Goal: Task Accomplishment & Management: Use online tool/utility

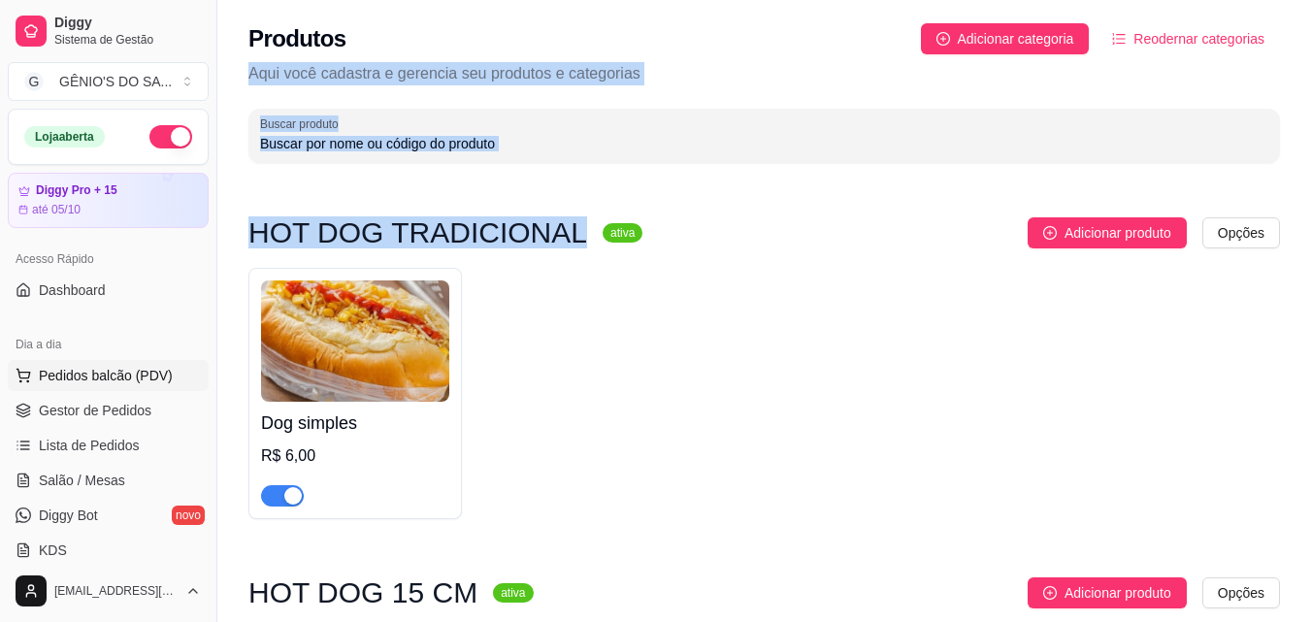
click at [85, 383] on span "Pedidos balcão (PDV)" at bounding box center [106, 375] width 134 height 19
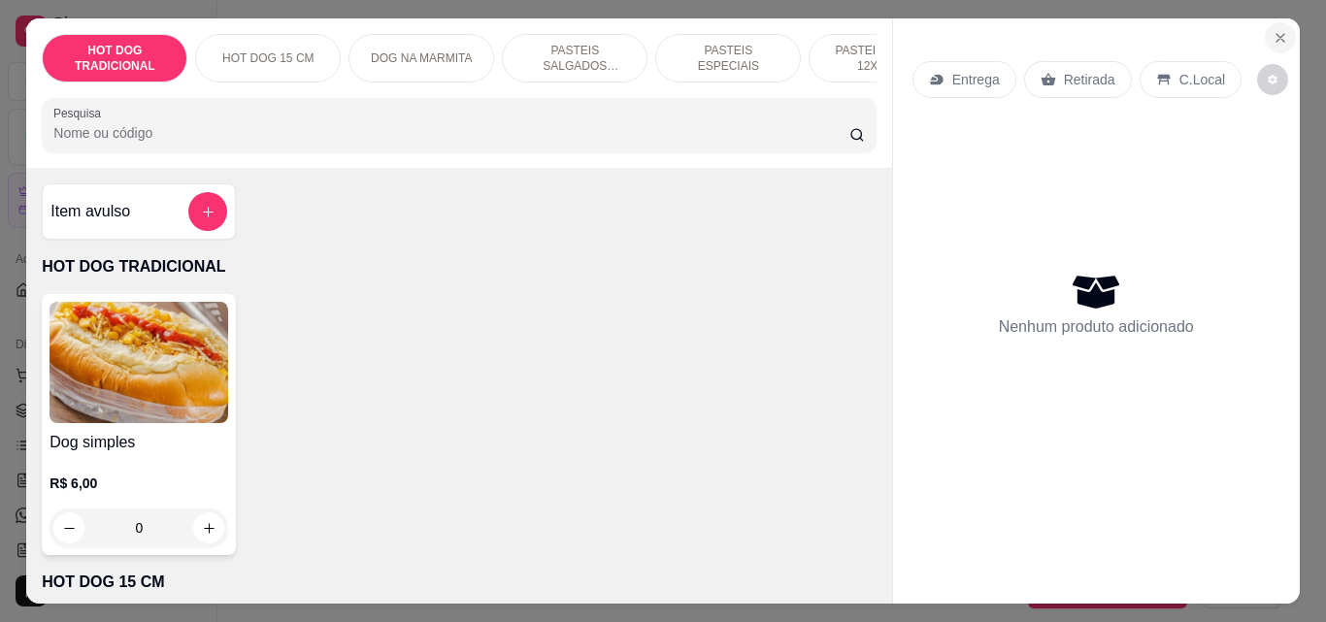
click at [1278, 38] on icon "Close" at bounding box center [1280, 38] width 16 height 16
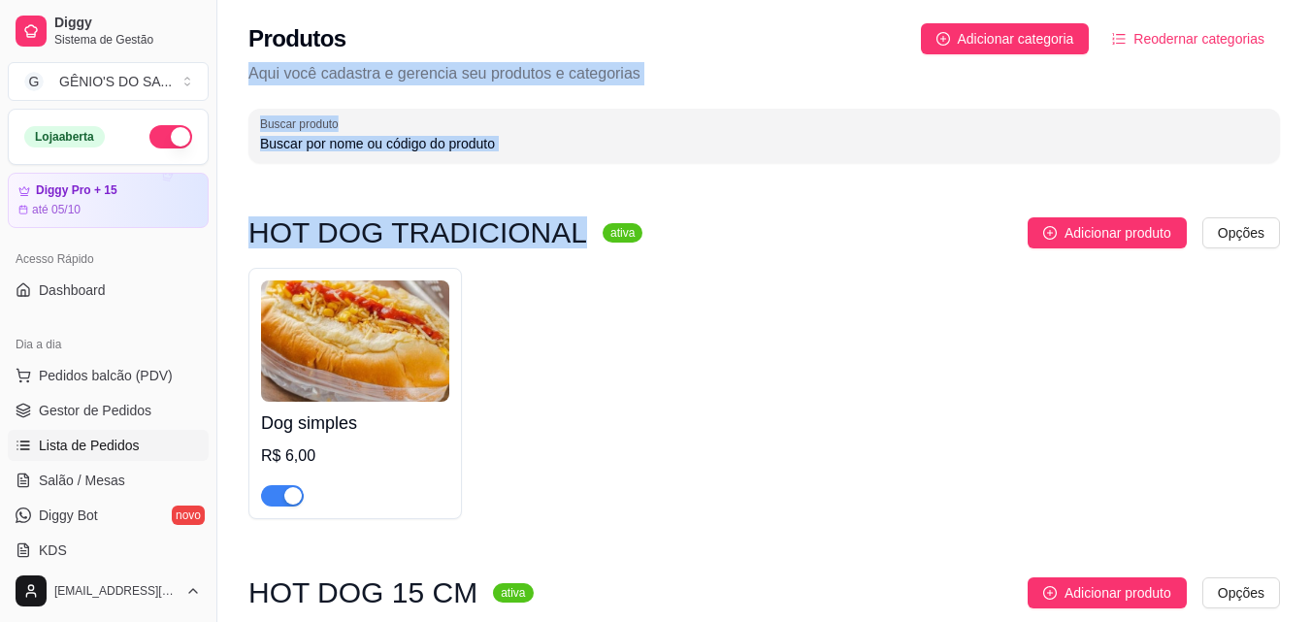
click at [84, 446] on span "Lista de Pedidos" at bounding box center [89, 445] width 101 height 19
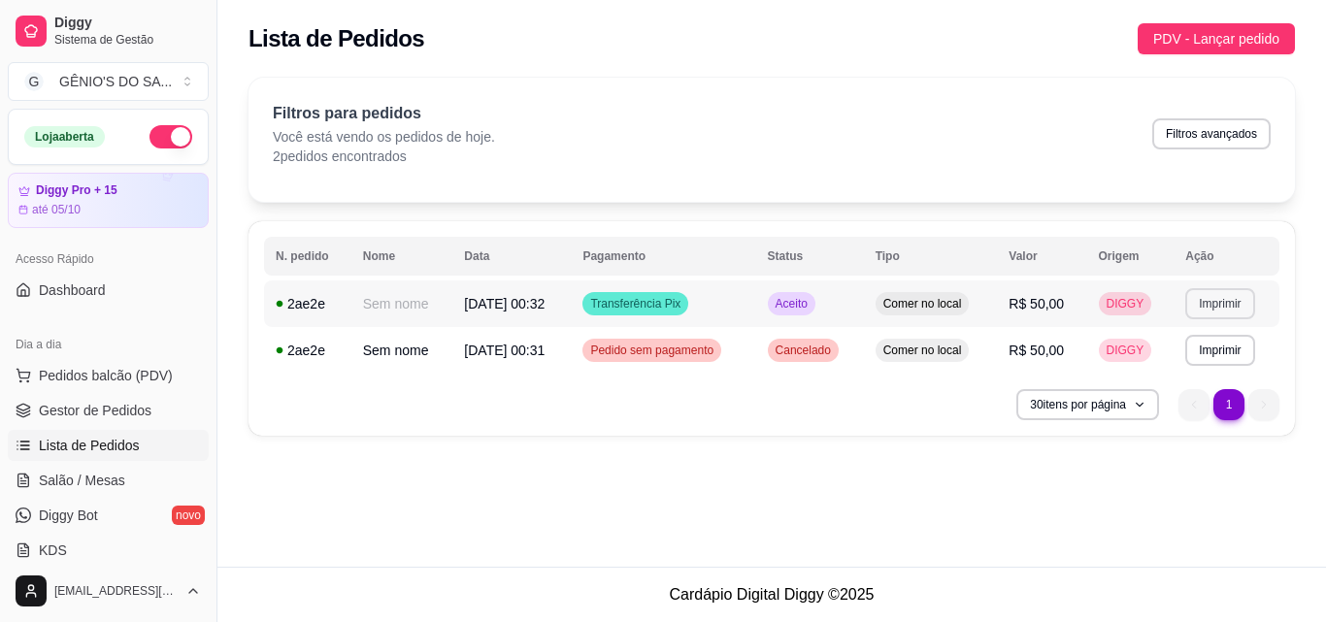
click at [1204, 299] on button "Imprimir" at bounding box center [1219, 303] width 69 height 31
click at [1212, 356] on button "Impressora" at bounding box center [1187, 371] width 136 height 30
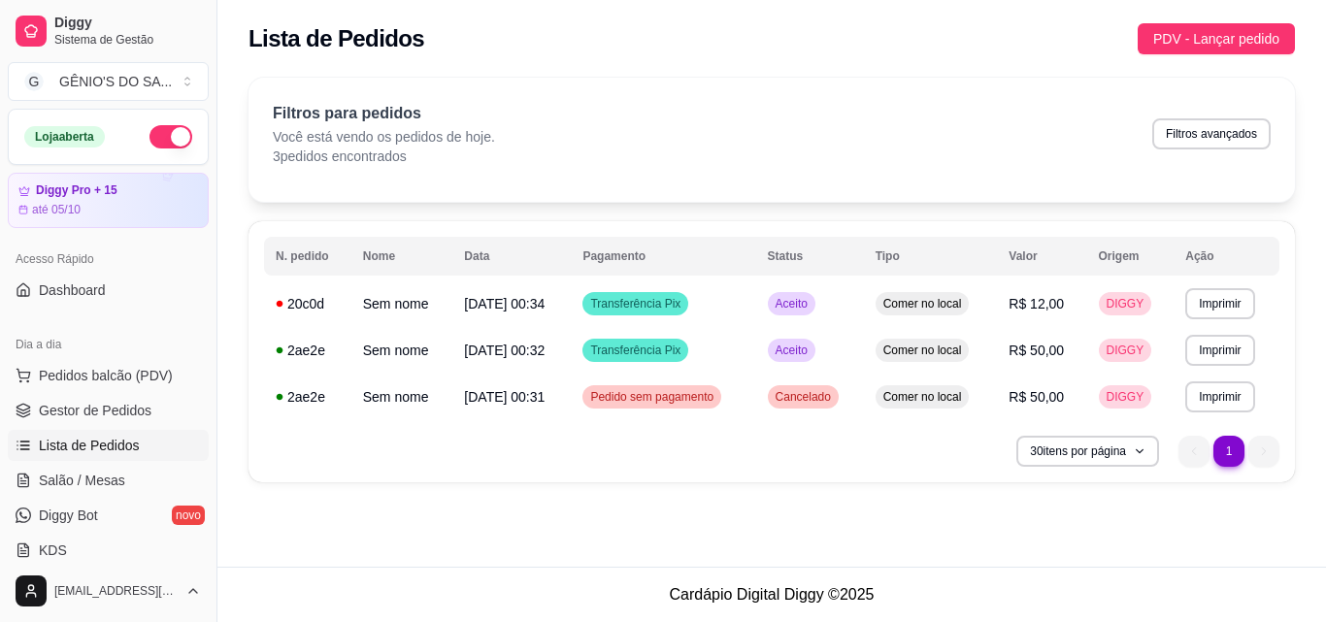
click at [102, 438] on span "Lista de Pedidos" at bounding box center [89, 445] width 101 height 19
click at [116, 410] on span "Gestor de Pedidos" at bounding box center [95, 410] width 113 height 19
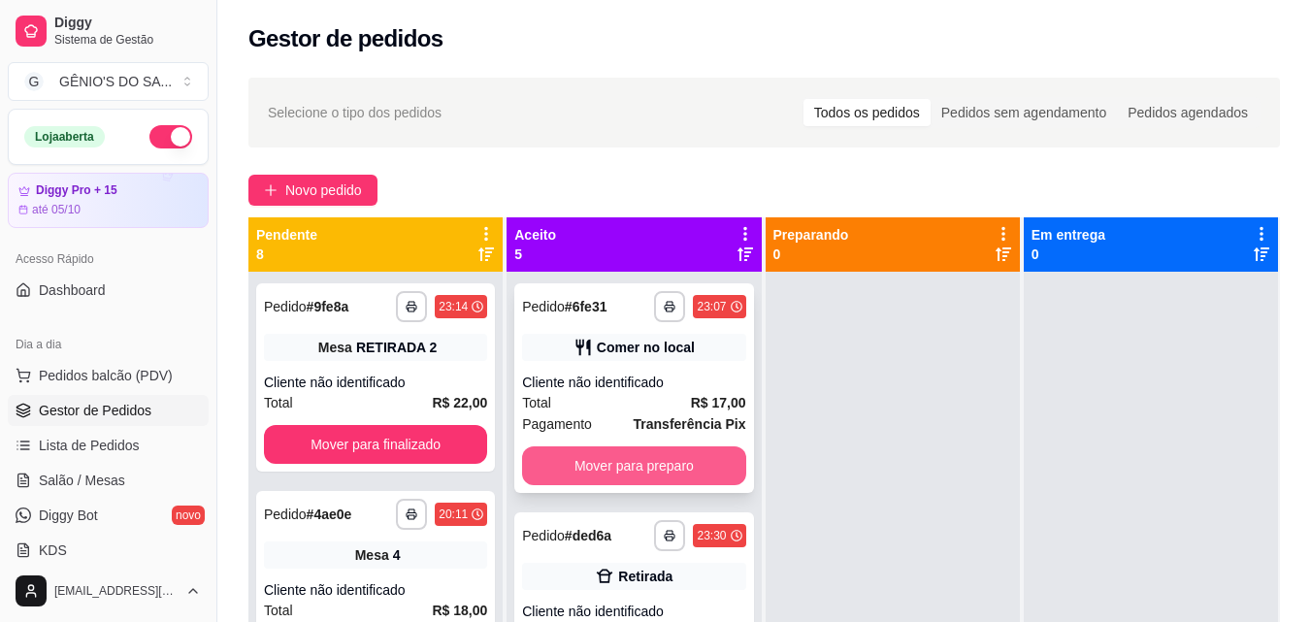
click at [579, 473] on button "Mover para preparo" at bounding box center [633, 465] width 223 height 39
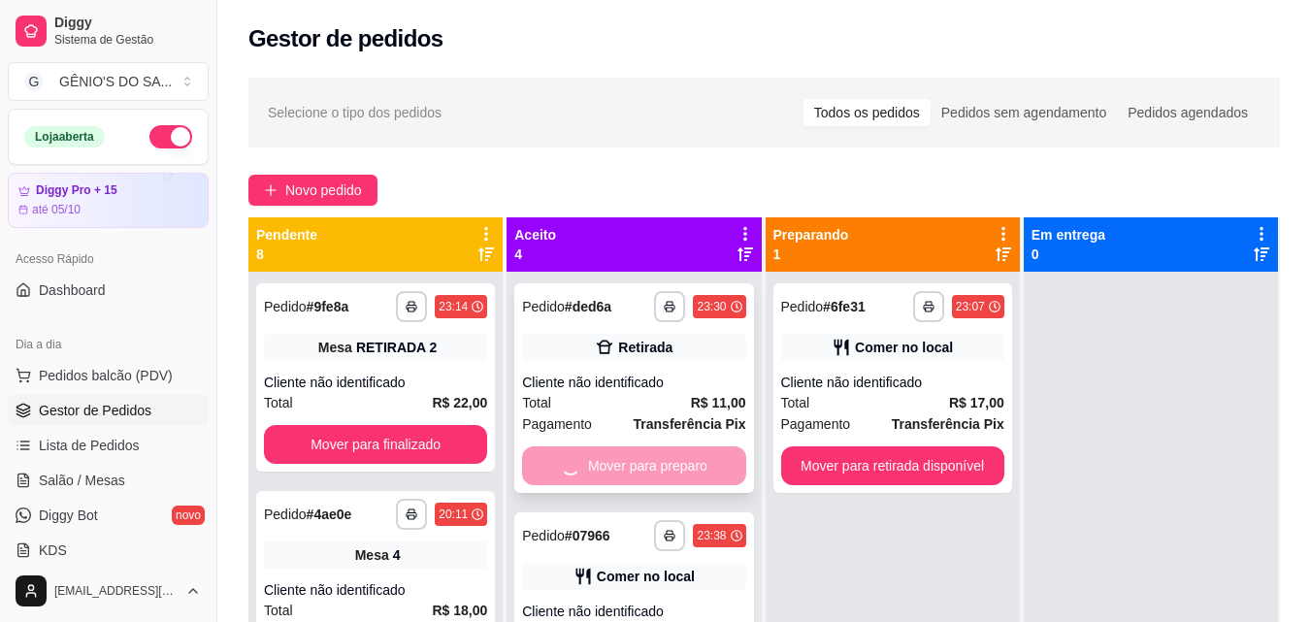
click at [579, 473] on div "Mover para preparo" at bounding box center [633, 465] width 223 height 39
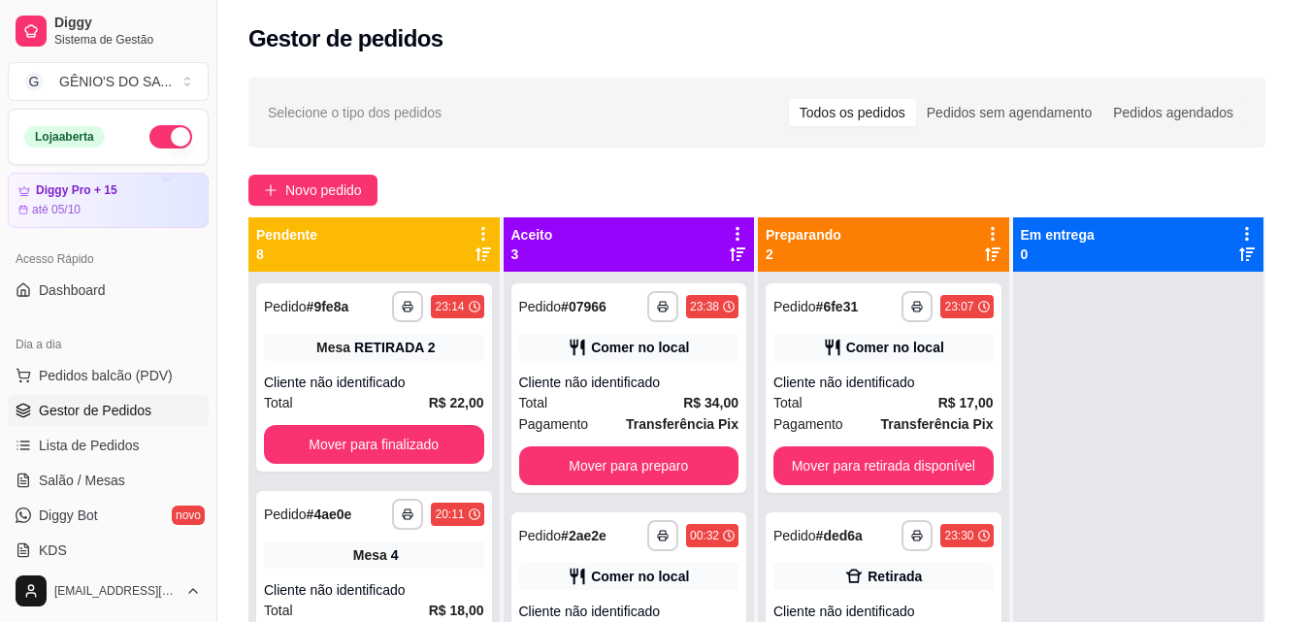
click at [579, 473] on div "feito há 68 minutos Horário do pedido [DATE] 23:30 Status do pedido ACEITO Entr…" at bounding box center [656, 307] width 512 height 358
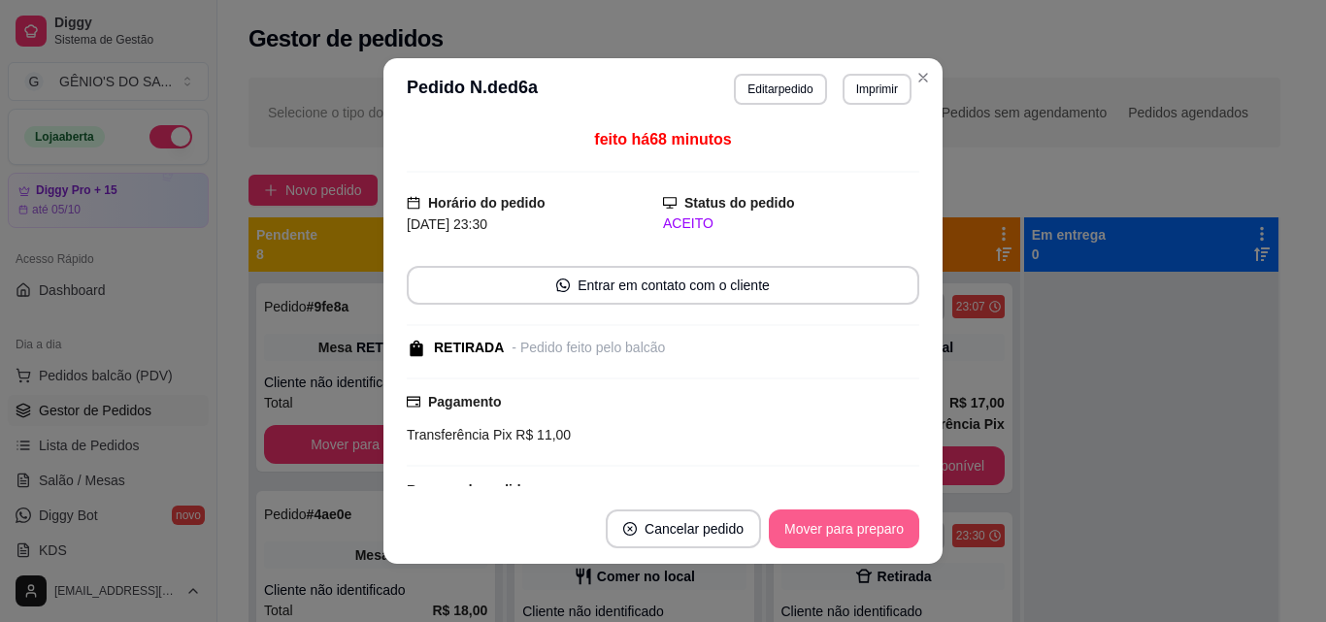
click at [813, 522] on button "Mover para preparo" at bounding box center [844, 528] width 150 height 39
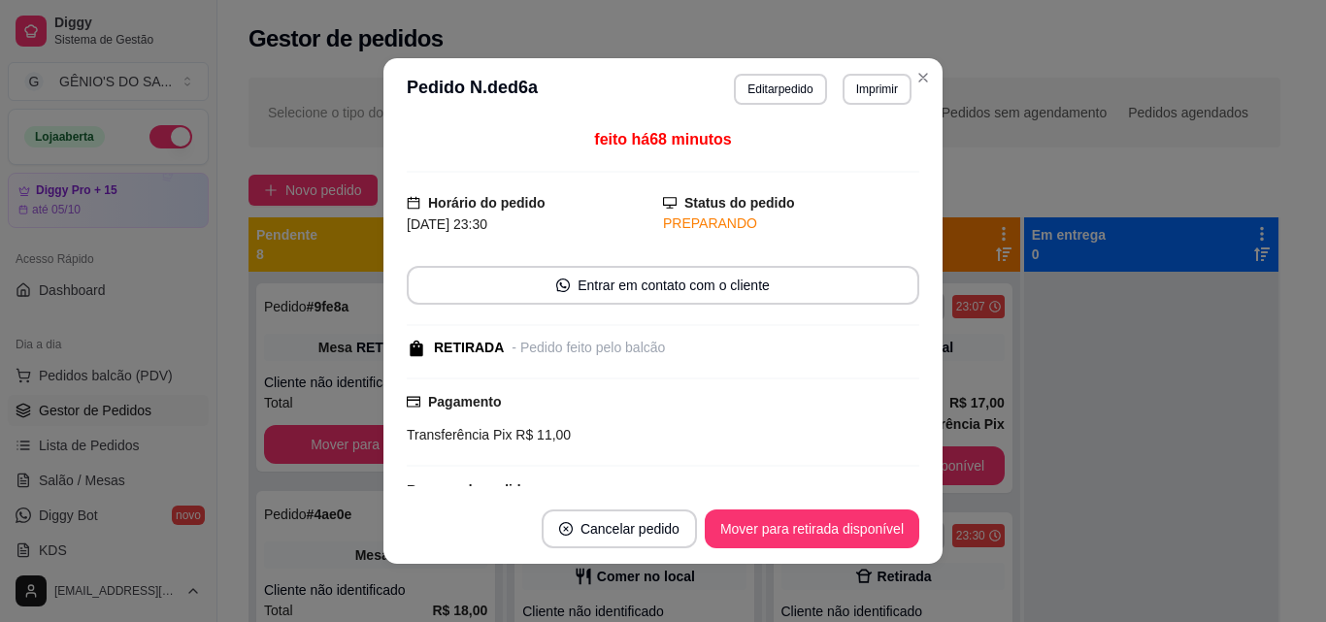
click at [813, 522] on button "Mover para retirada disponível" at bounding box center [811, 528] width 214 height 39
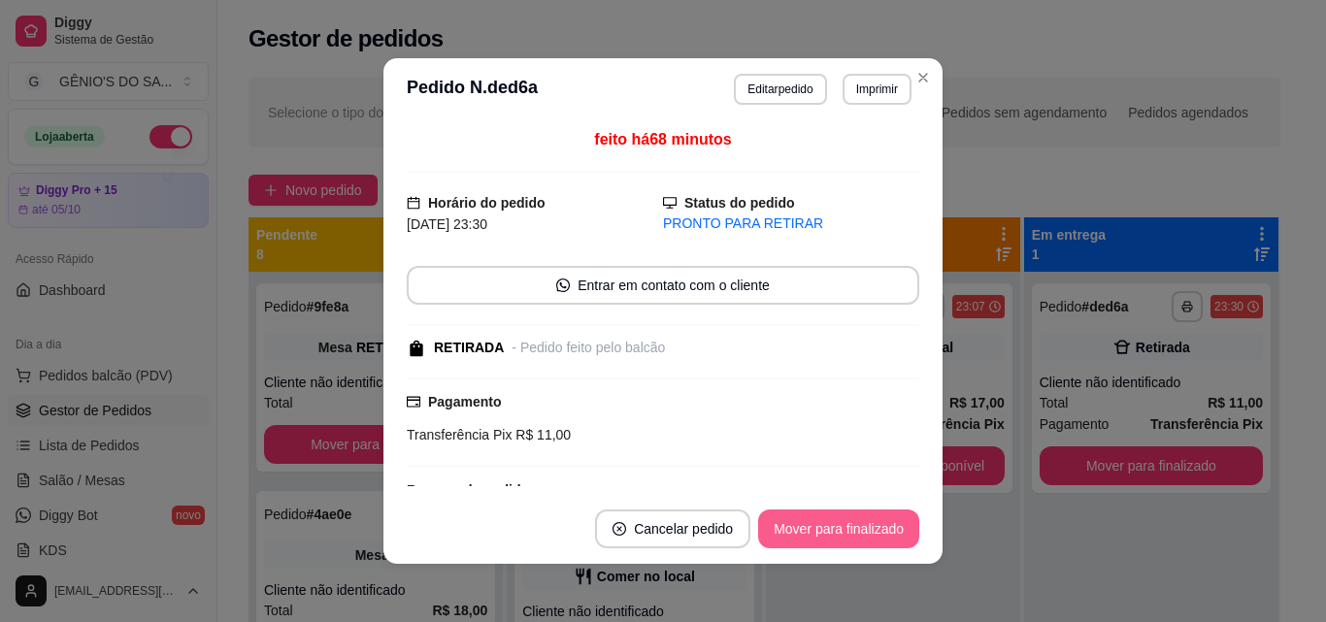
click at [813, 522] on button "Mover para finalizado" at bounding box center [838, 528] width 161 height 39
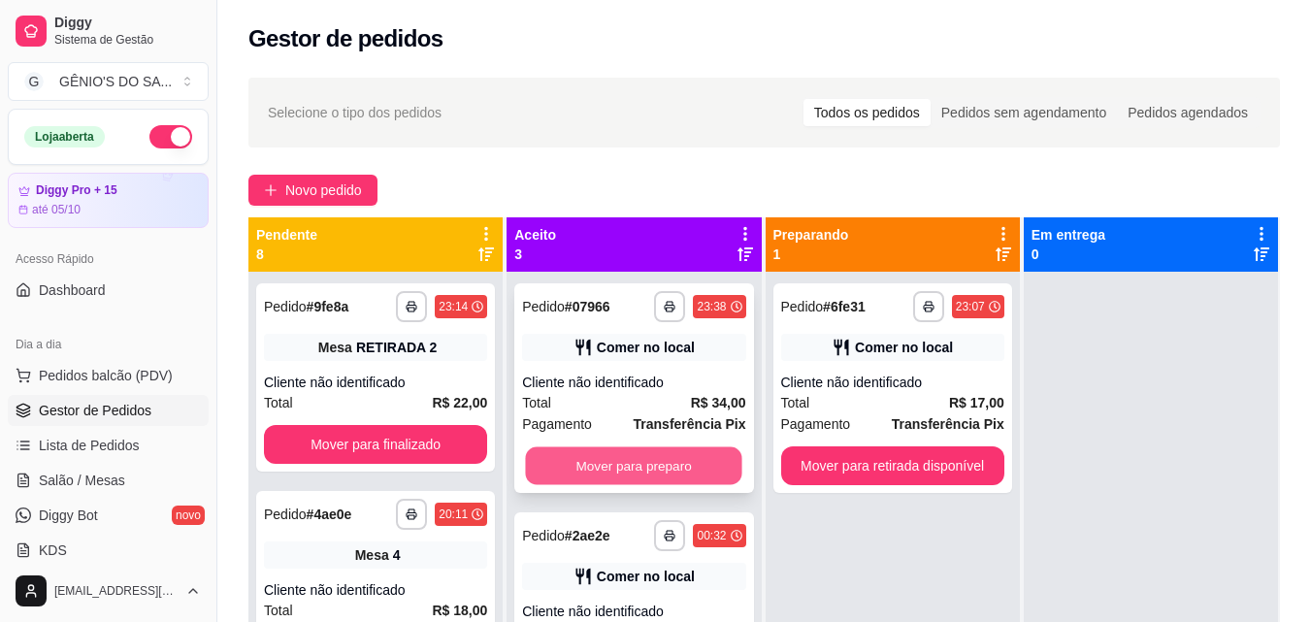
click at [630, 458] on button "Mover para preparo" at bounding box center [634, 466] width 216 height 38
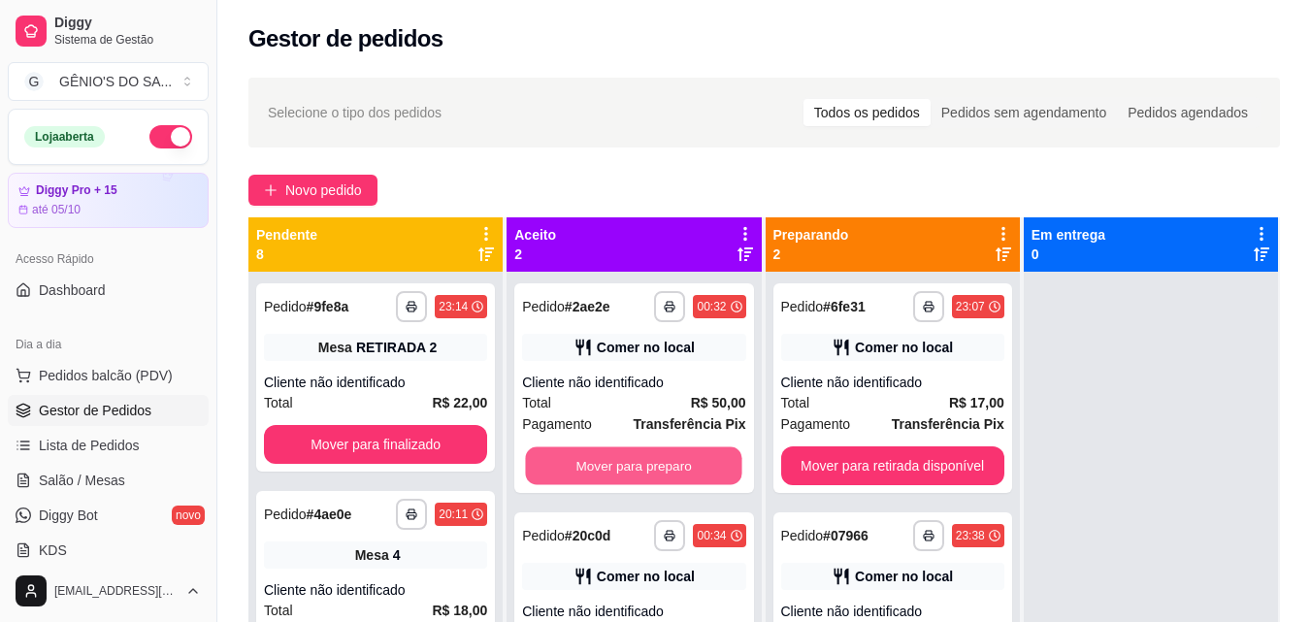
click at [630, 458] on button "Mover para preparo" at bounding box center [634, 466] width 216 height 38
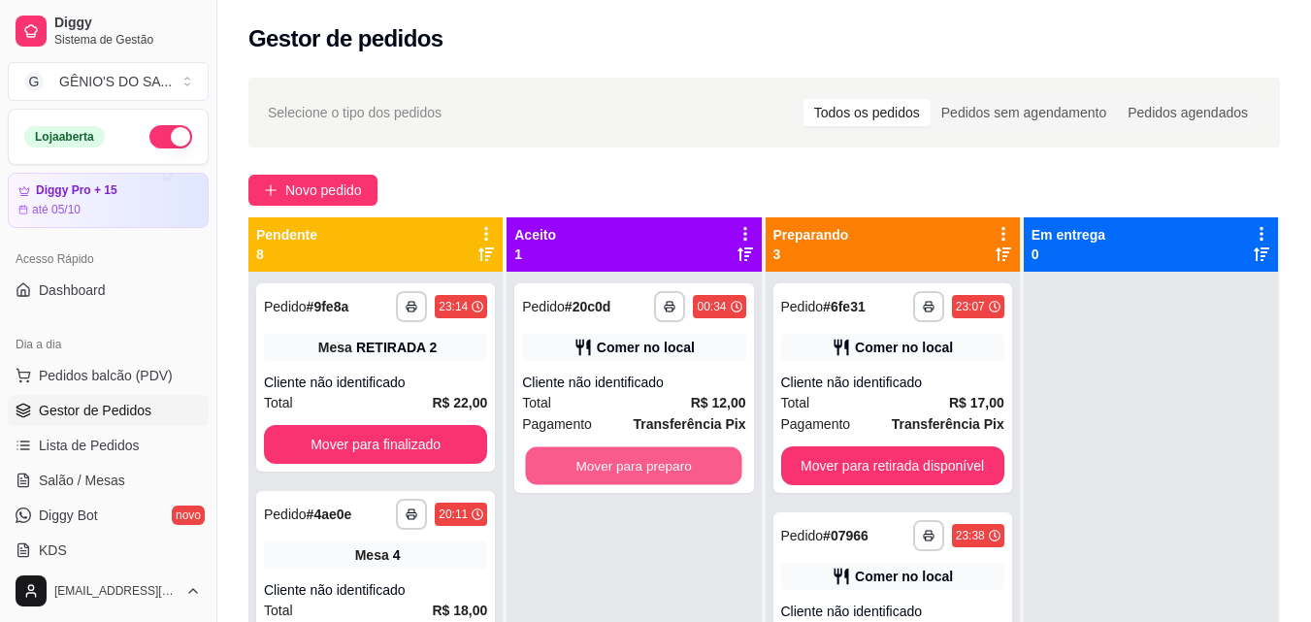
click at [630, 458] on button "Mover para preparo" at bounding box center [634, 466] width 216 height 38
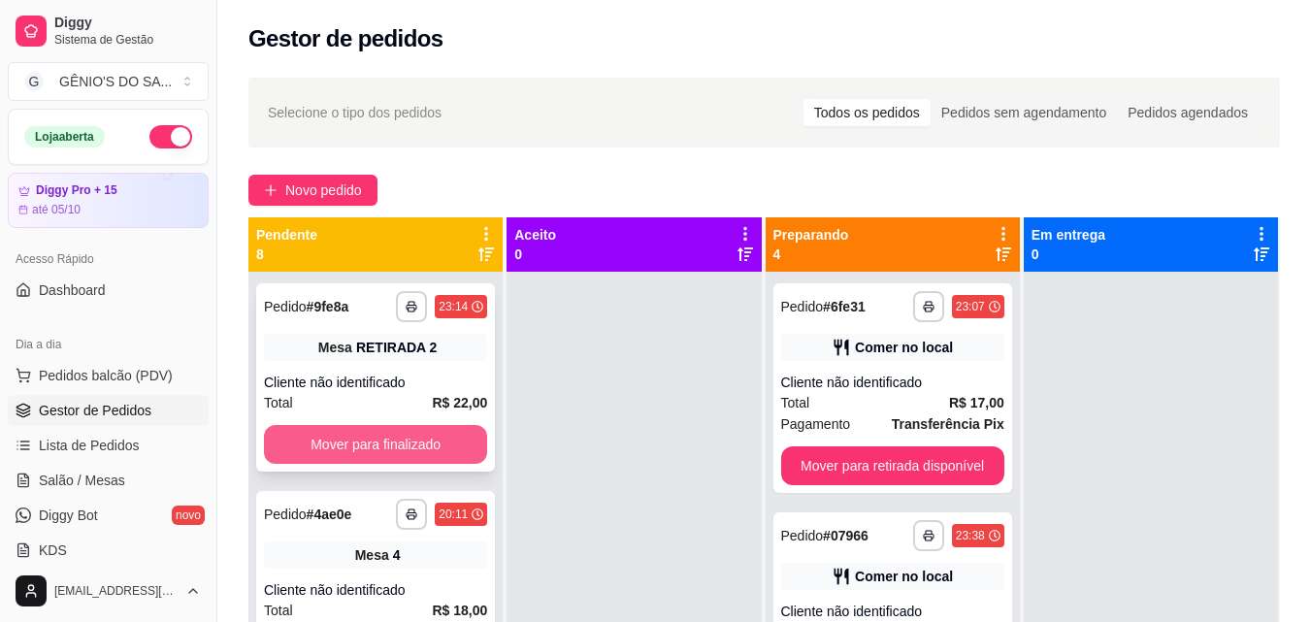
click at [349, 434] on button "Mover para finalizado" at bounding box center [375, 444] width 223 height 39
click at [349, 434] on button "Mover para finalizado" at bounding box center [375, 445] width 216 height 38
click at [349, 434] on button "Mover para finalizado" at bounding box center [375, 444] width 223 height 39
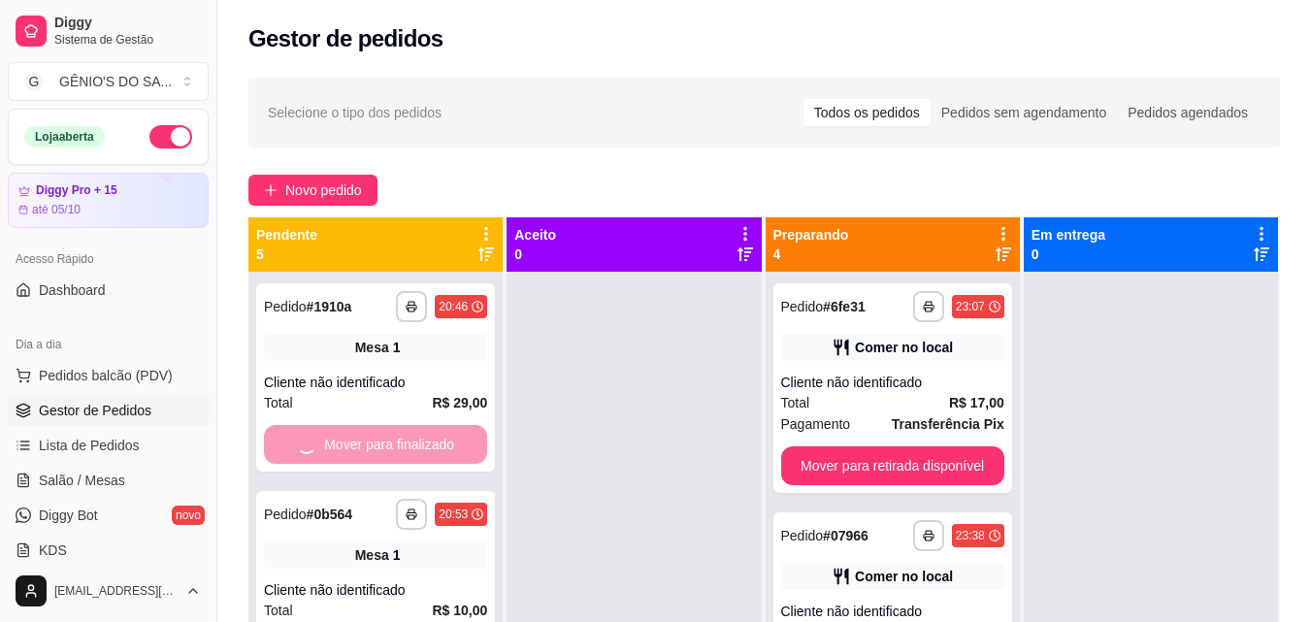
click at [349, 434] on div "Mover para finalizado" at bounding box center [375, 444] width 223 height 39
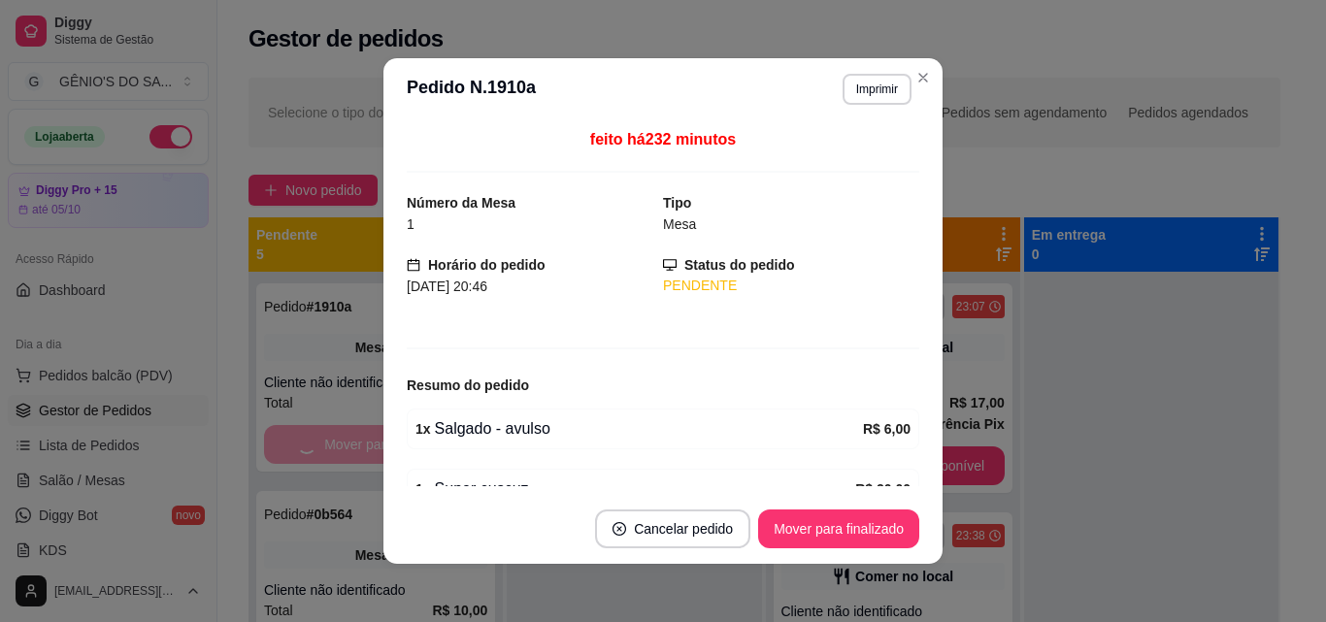
click at [933, 67] on header "**********" at bounding box center [662, 89] width 559 height 62
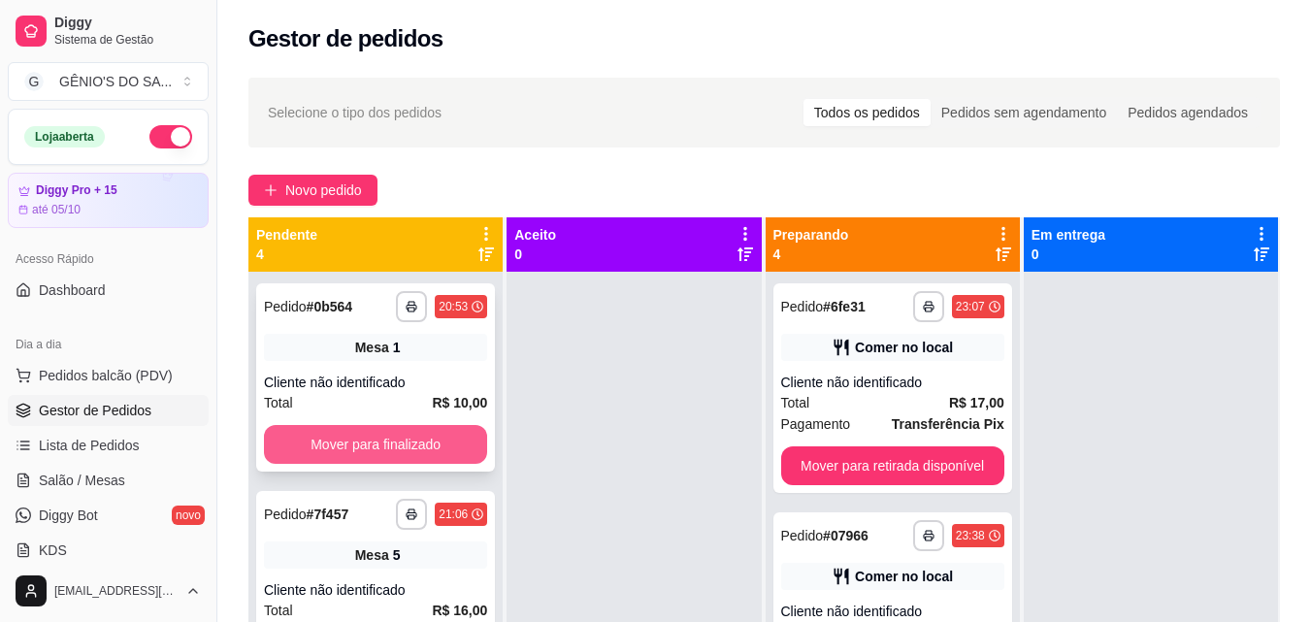
click at [308, 449] on button "Mover para finalizado" at bounding box center [375, 444] width 223 height 39
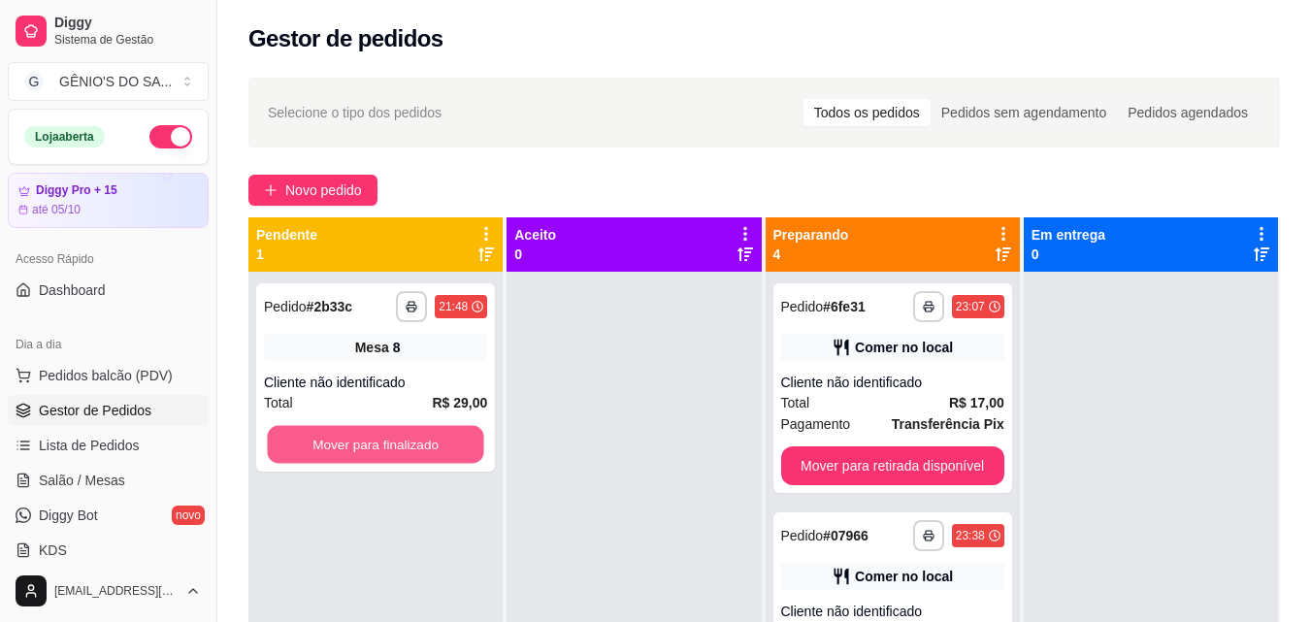
click at [308, 449] on button "Mover para finalizado" at bounding box center [375, 445] width 216 height 38
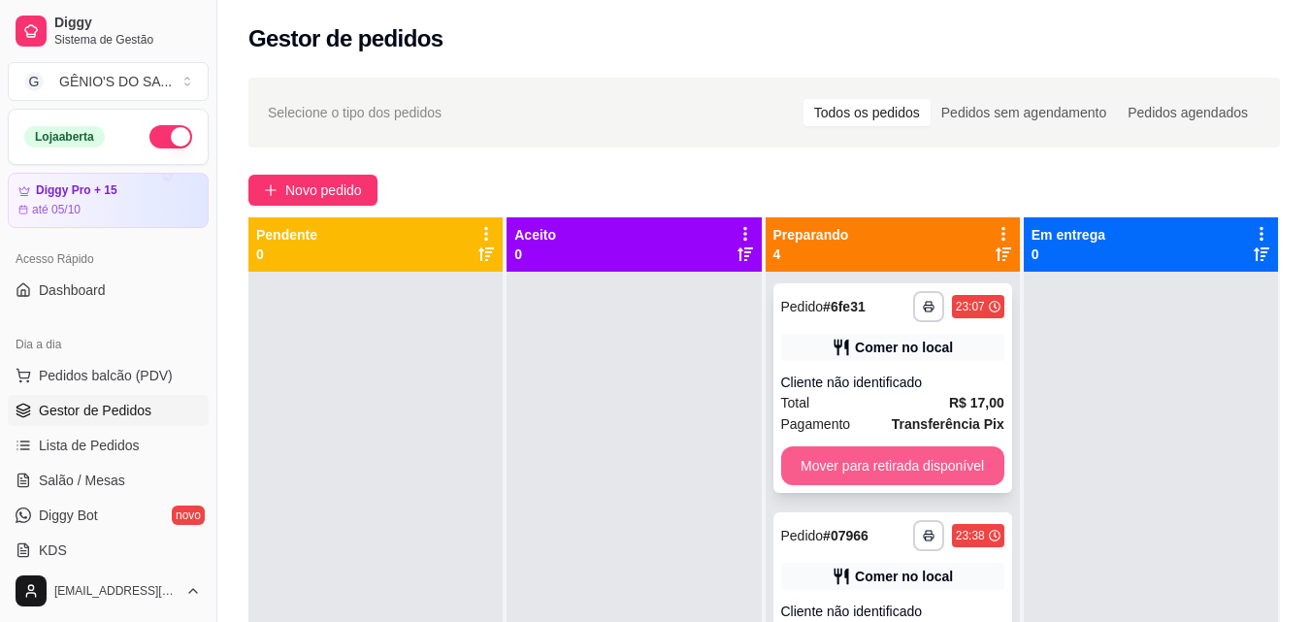
click at [888, 468] on button "Mover para retirada disponível" at bounding box center [892, 465] width 223 height 39
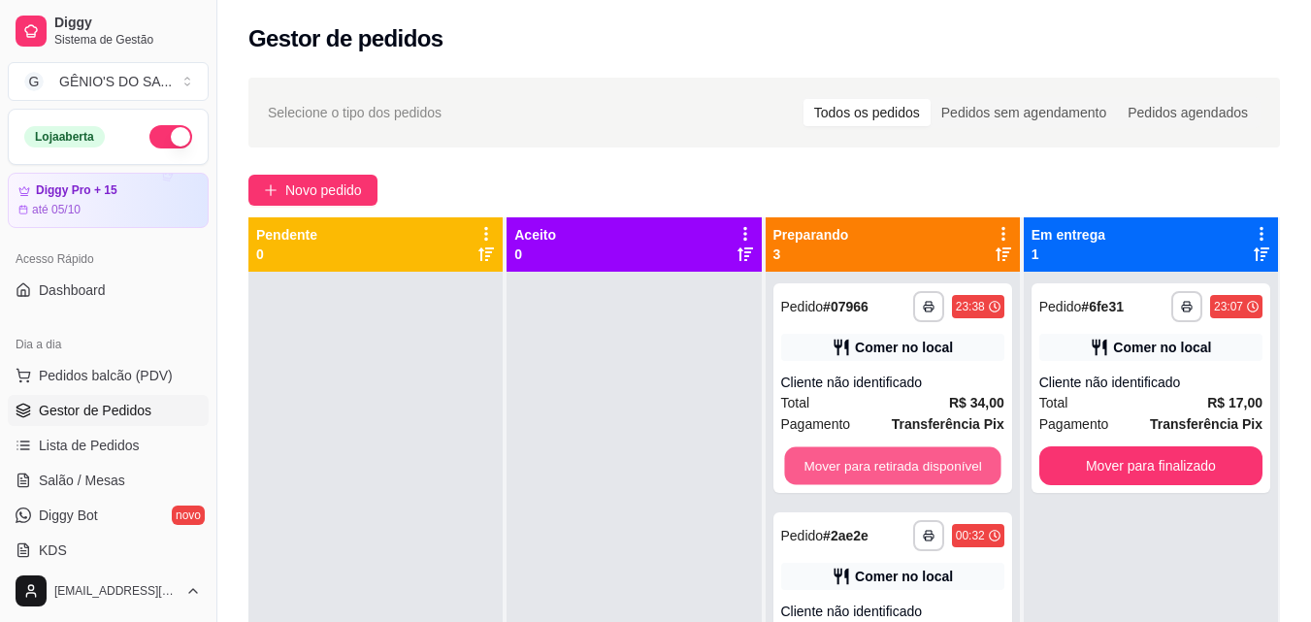
click at [888, 468] on button "Mover para retirada disponível" at bounding box center [892, 466] width 216 height 38
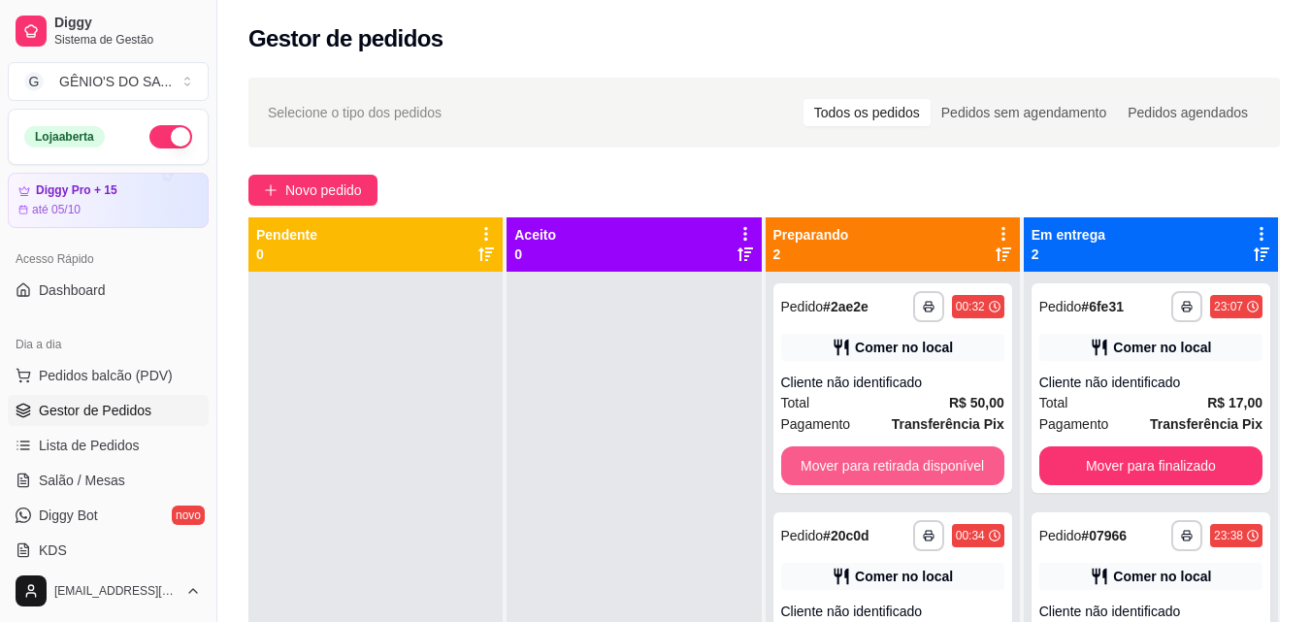
click at [888, 468] on button "Mover para retirada disponível" at bounding box center [892, 465] width 223 height 39
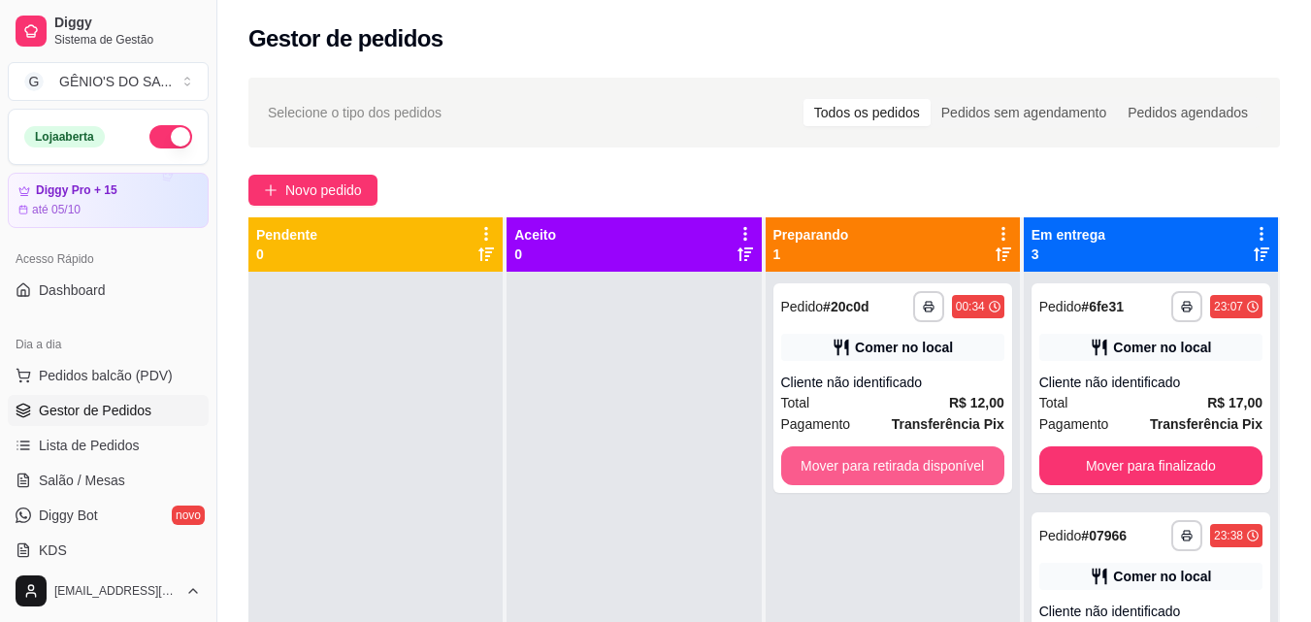
click at [888, 468] on button "Mover para retirada disponível" at bounding box center [892, 465] width 223 height 39
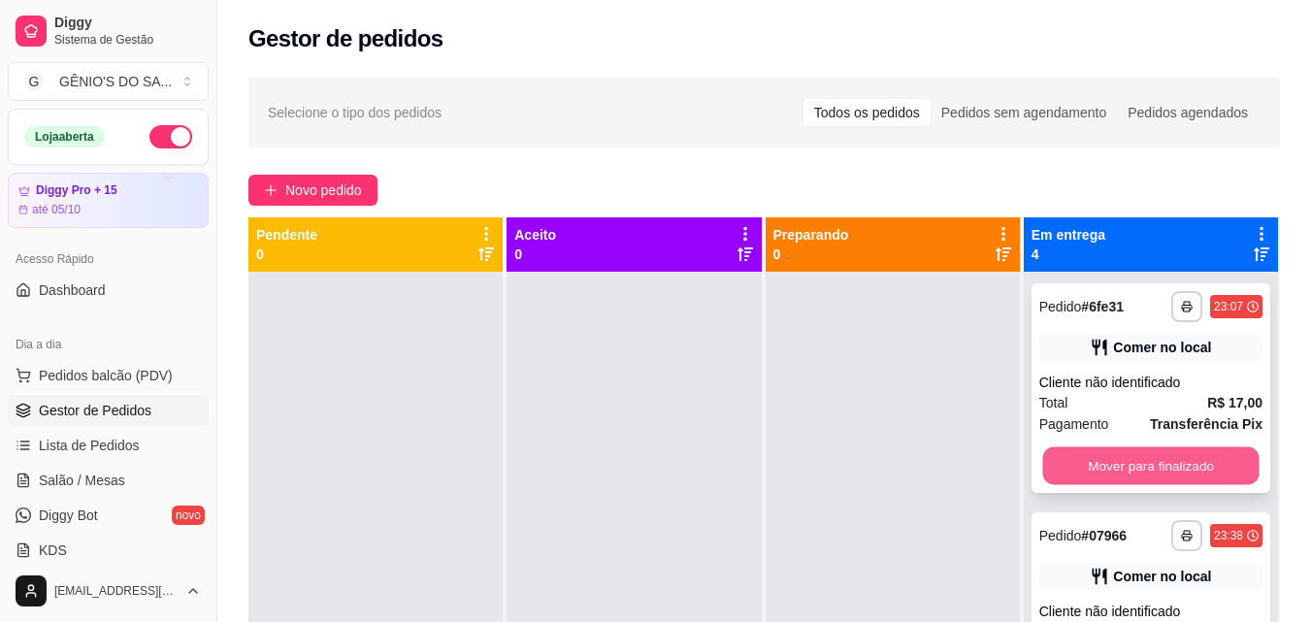
click at [1059, 460] on button "Mover para finalizado" at bounding box center [1150, 466] width 216 height 38
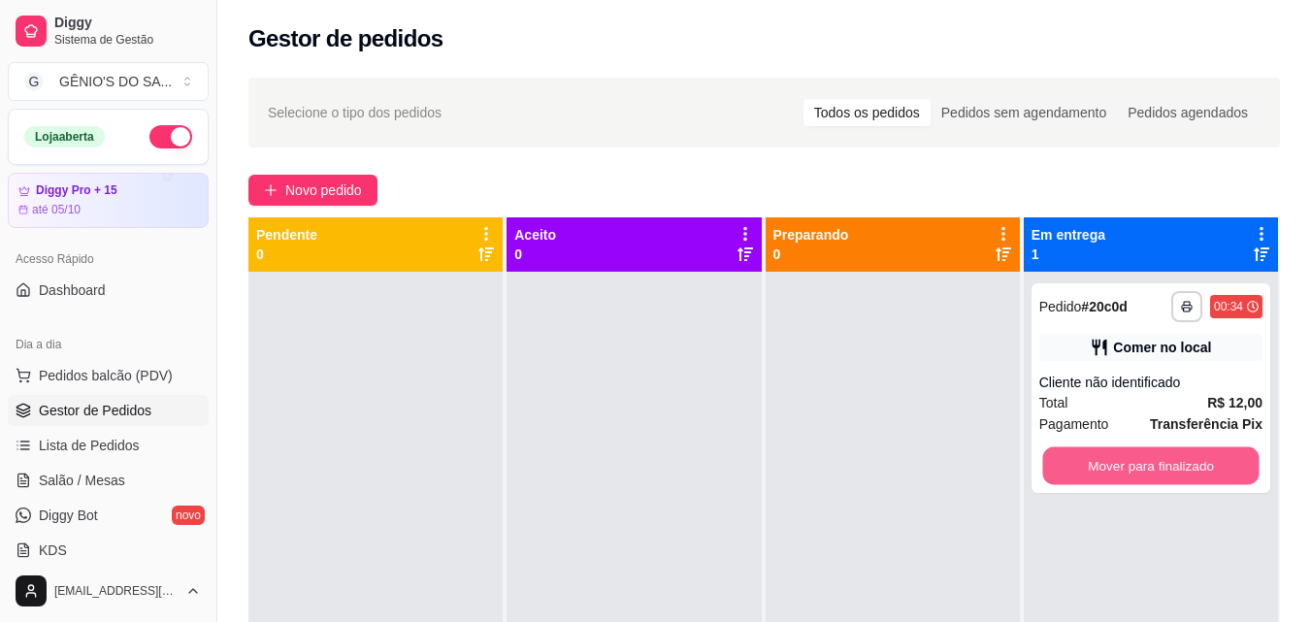
click at [1059, 460] on button "Mover para finalizado" at bounding box center [1150, 466] width 216 height 38
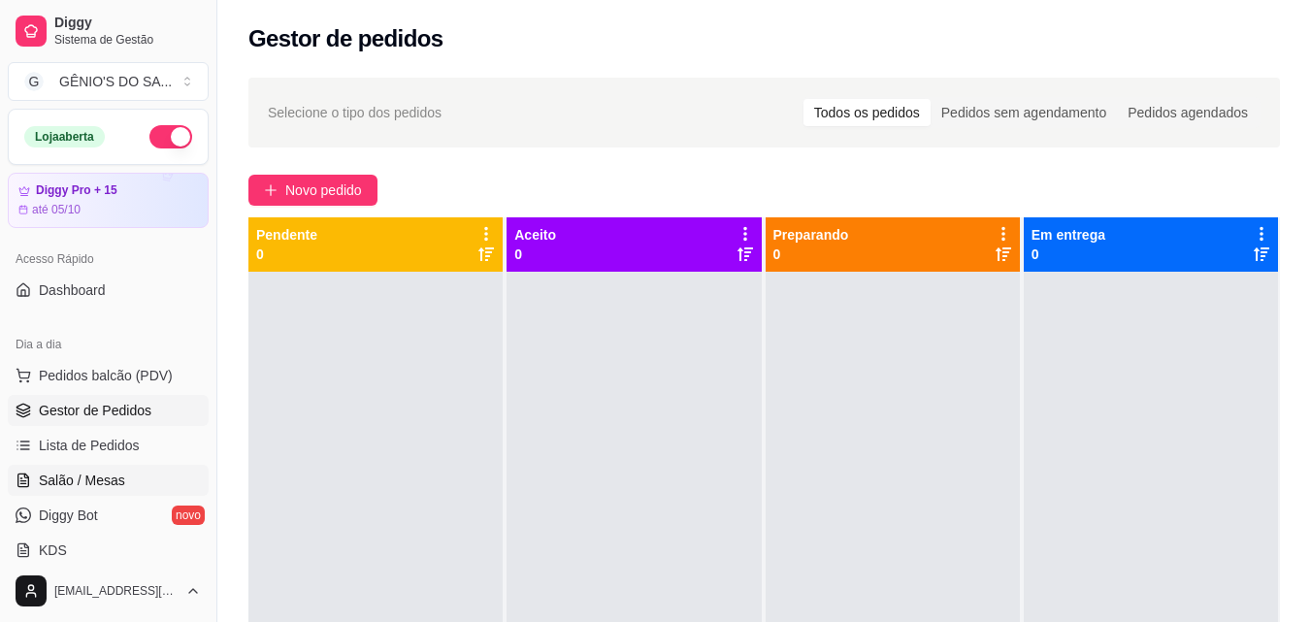
click at [115, 473] on span "Salão / Mesas" at bounding box center [82, 480] width 86 height 19
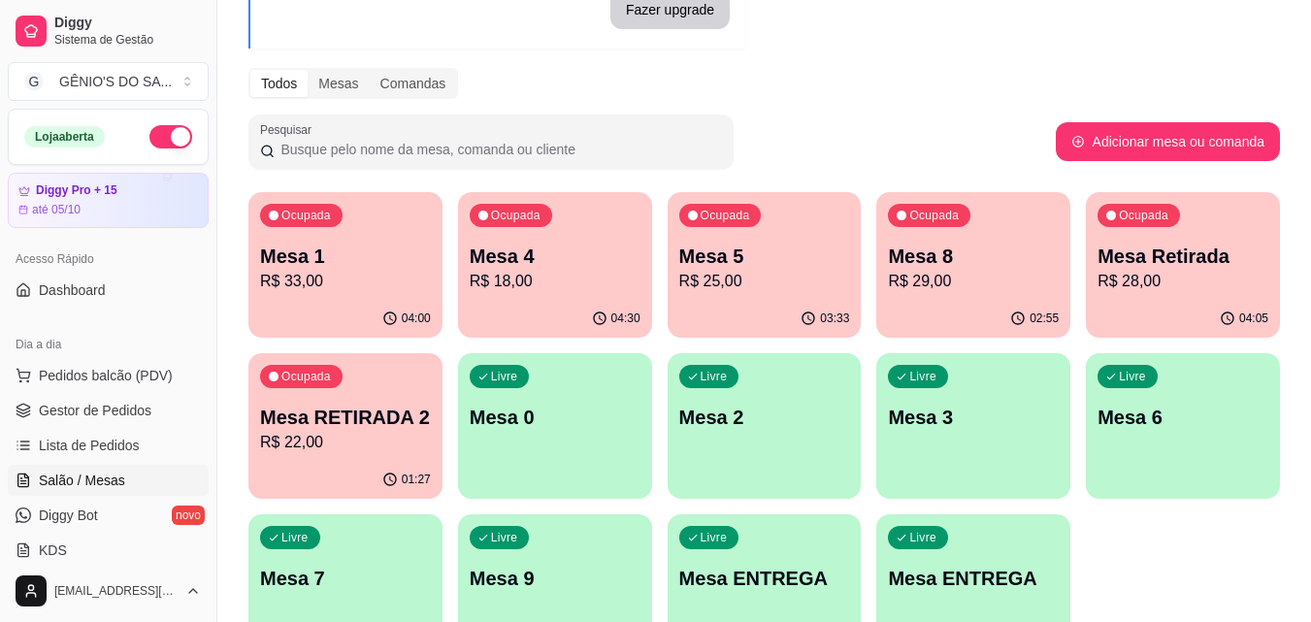
scroll to position [194, 0]
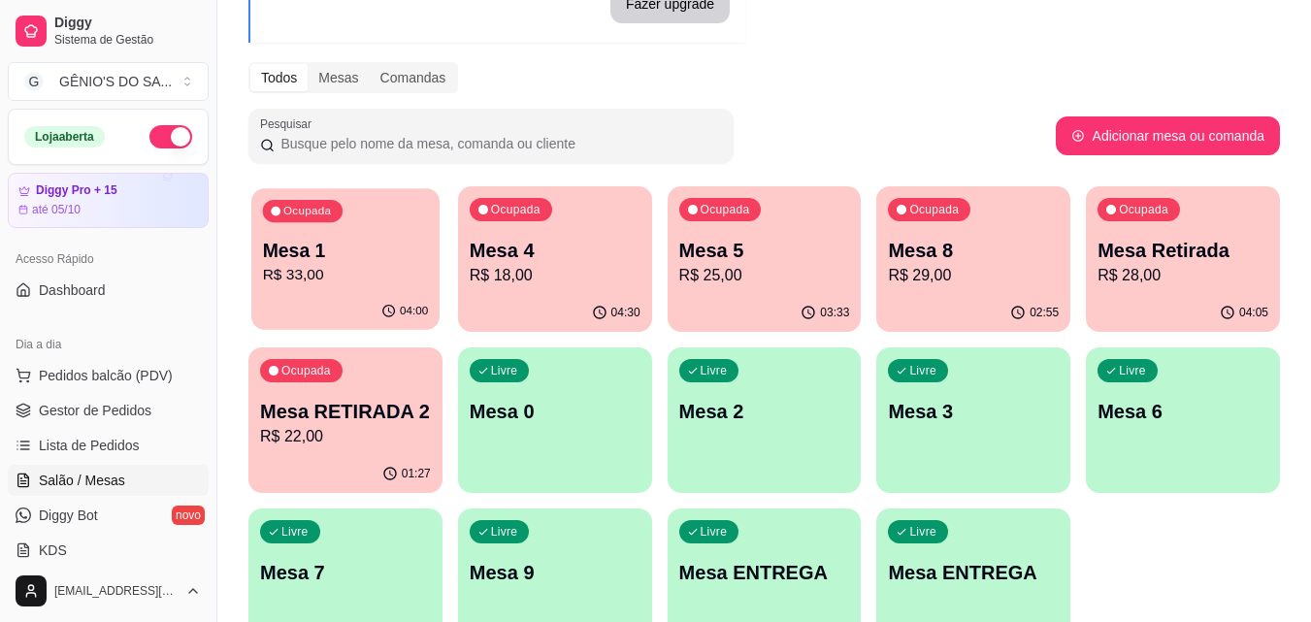
click at [349, 258] on p "Mesa 1" at bounding box center [346, 251] width 166 height 26
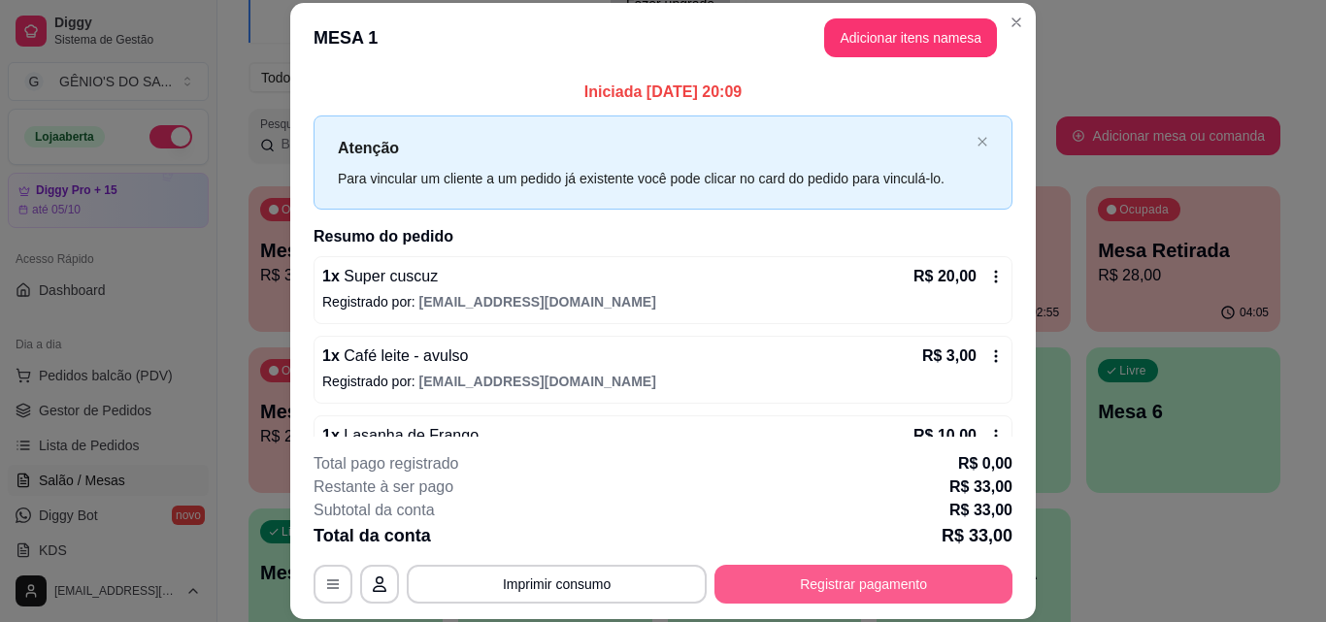
click at [845, 581] on button "Registrar pagamento" at bounding box center [863, 584] width 298 height 39
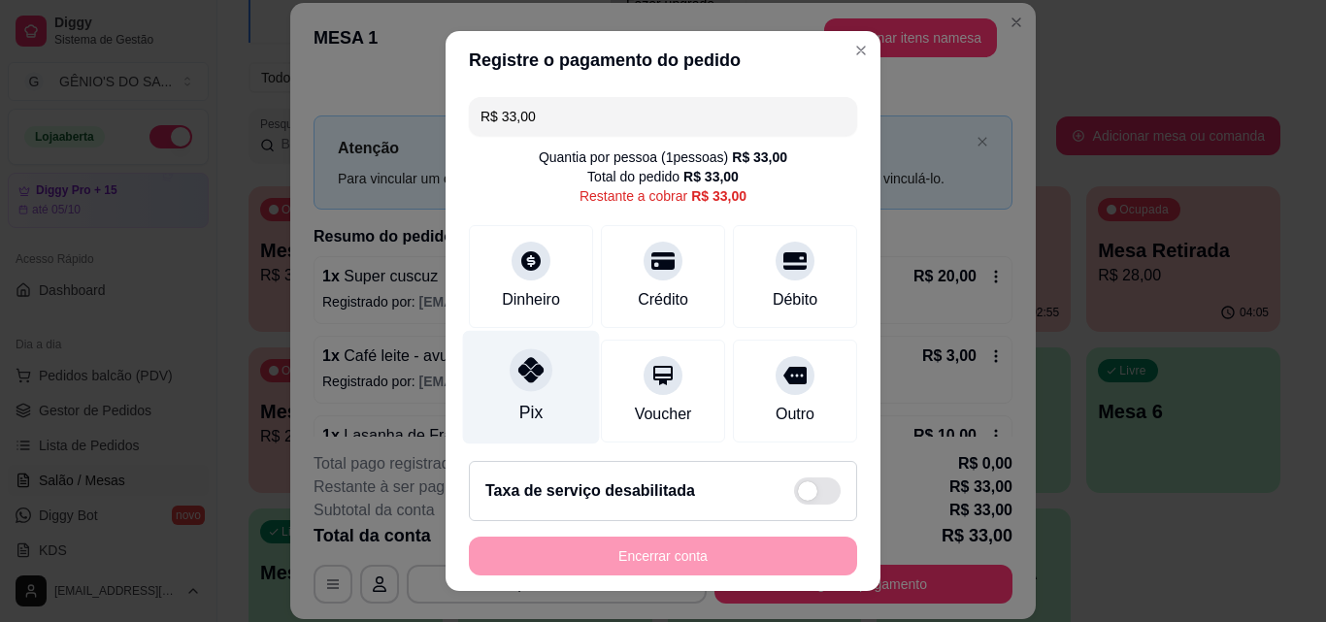
click at [518, 381] on icon at bounding box center [530, 369] width 25 height 25
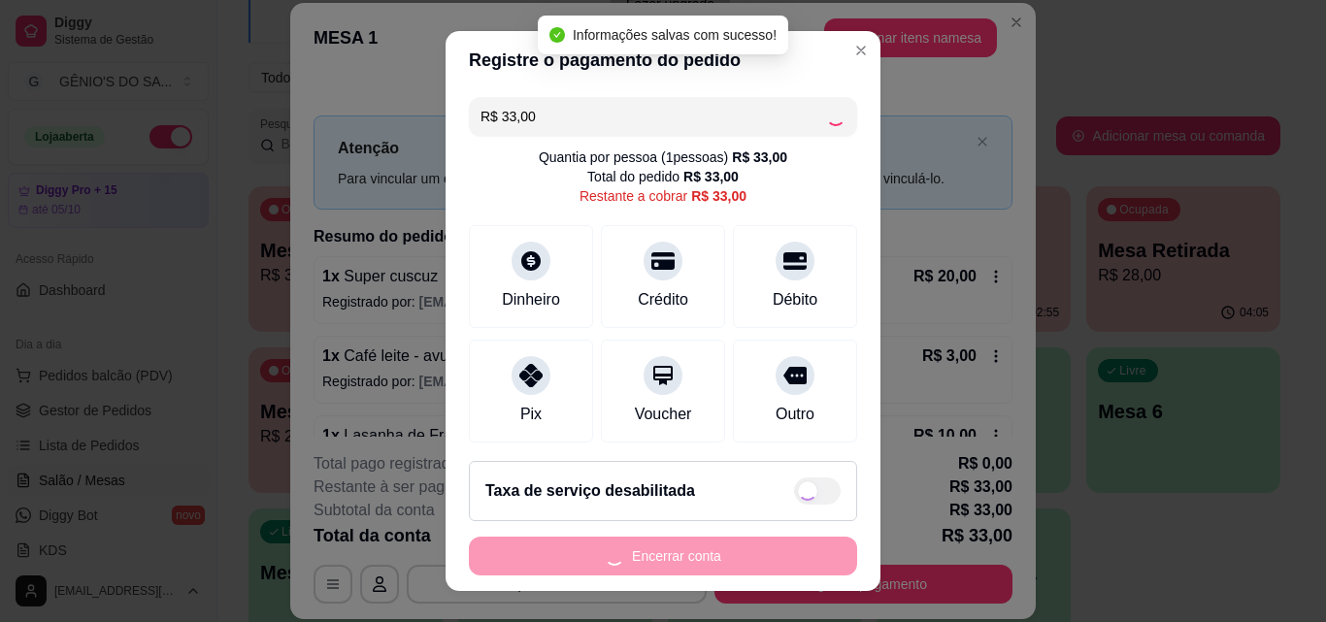
type input "R$ 0,00"
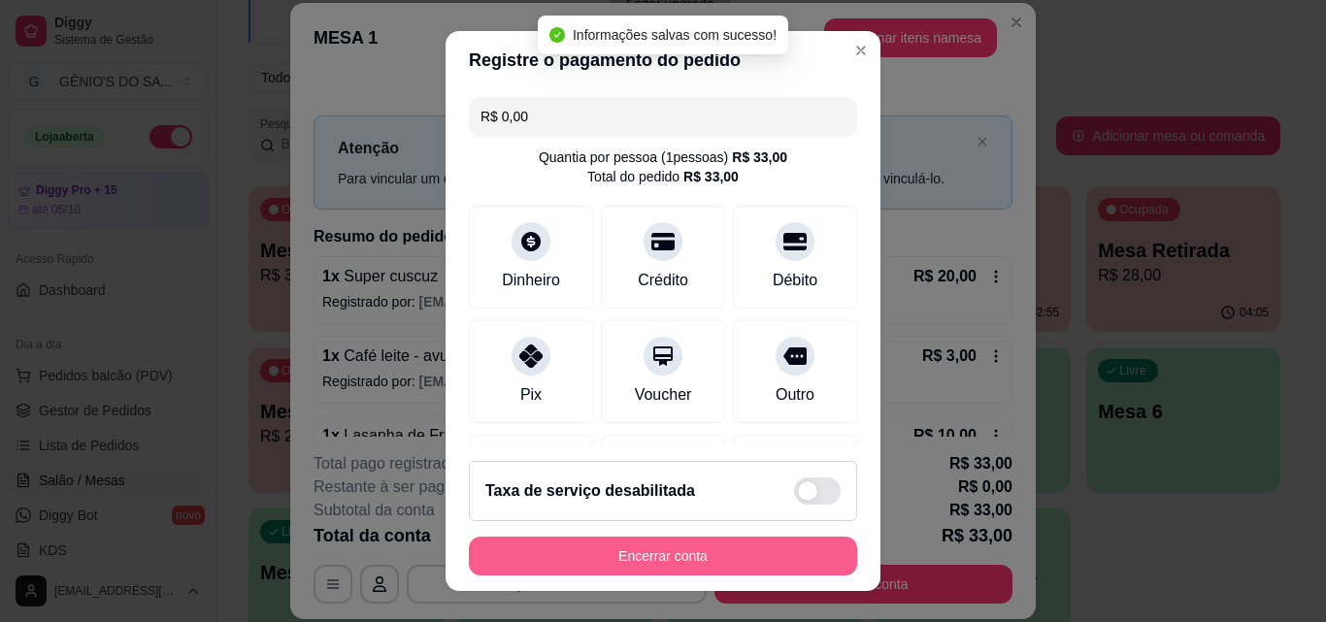
click at [624, 561] on button "Encerrar conta" at bounding box center [663, 556] width 388 height 39
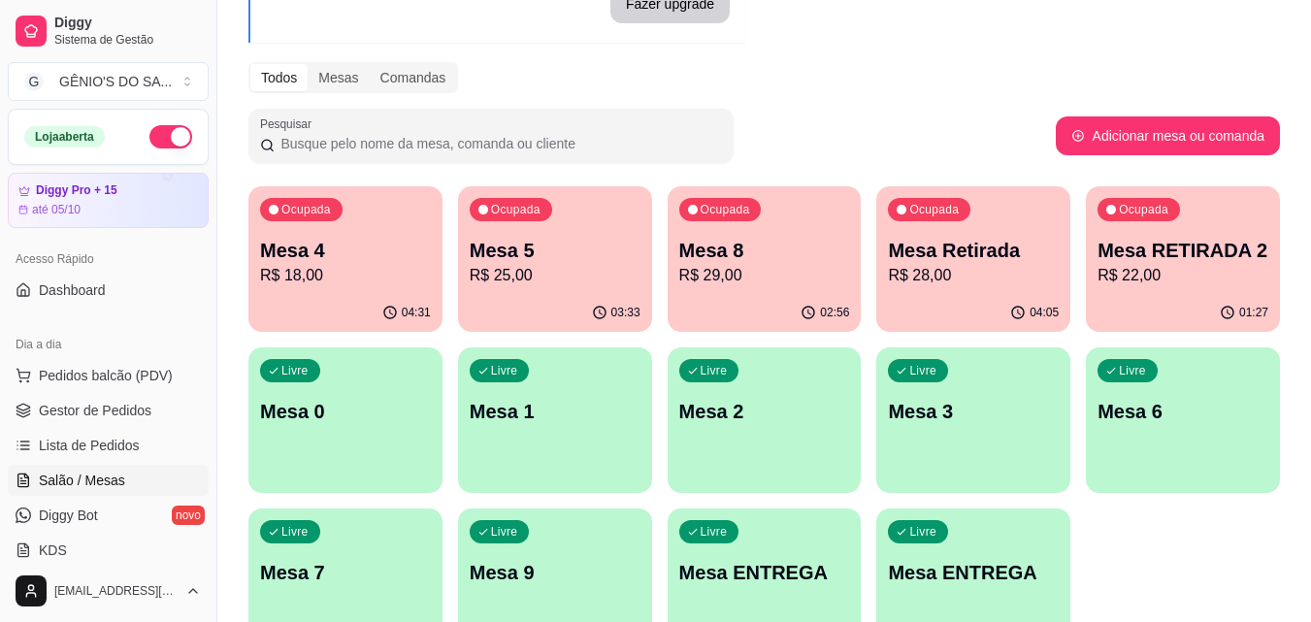
click at [421, 266] on p "R$ 18,00" at bounding box center [345, 275] width 171 height 23
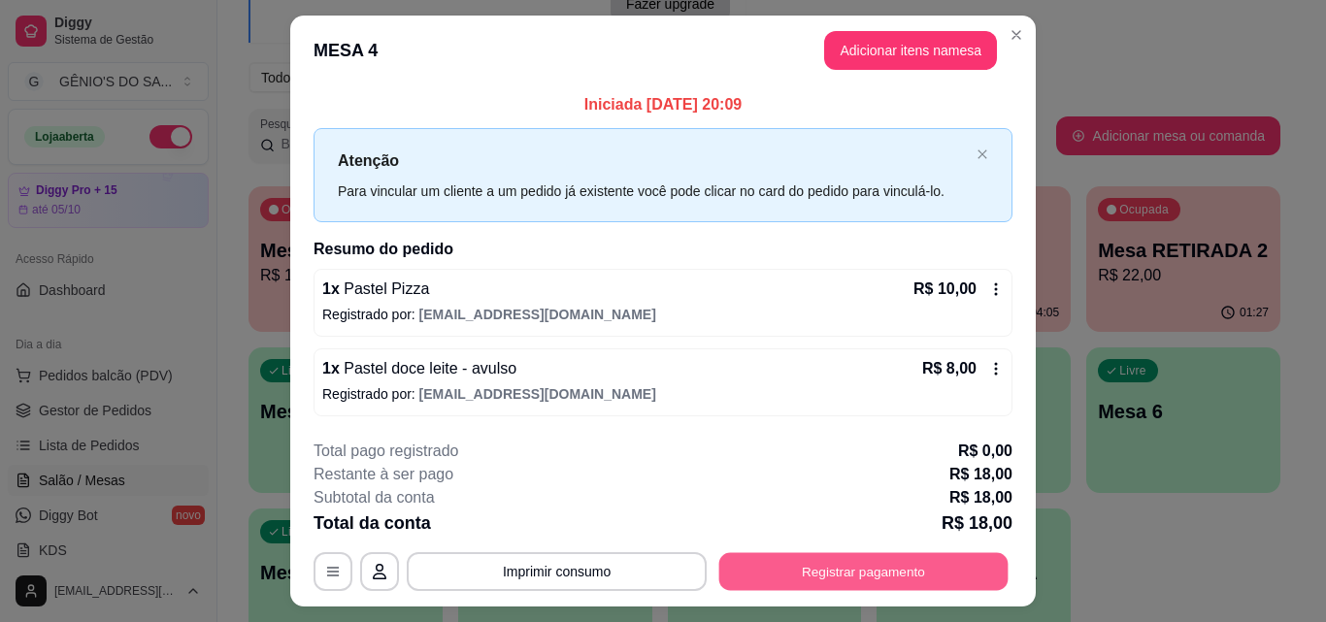
click at [812, 570] on button "Registrar pagamento" at bounding box center [863, 572] width 289 height 38
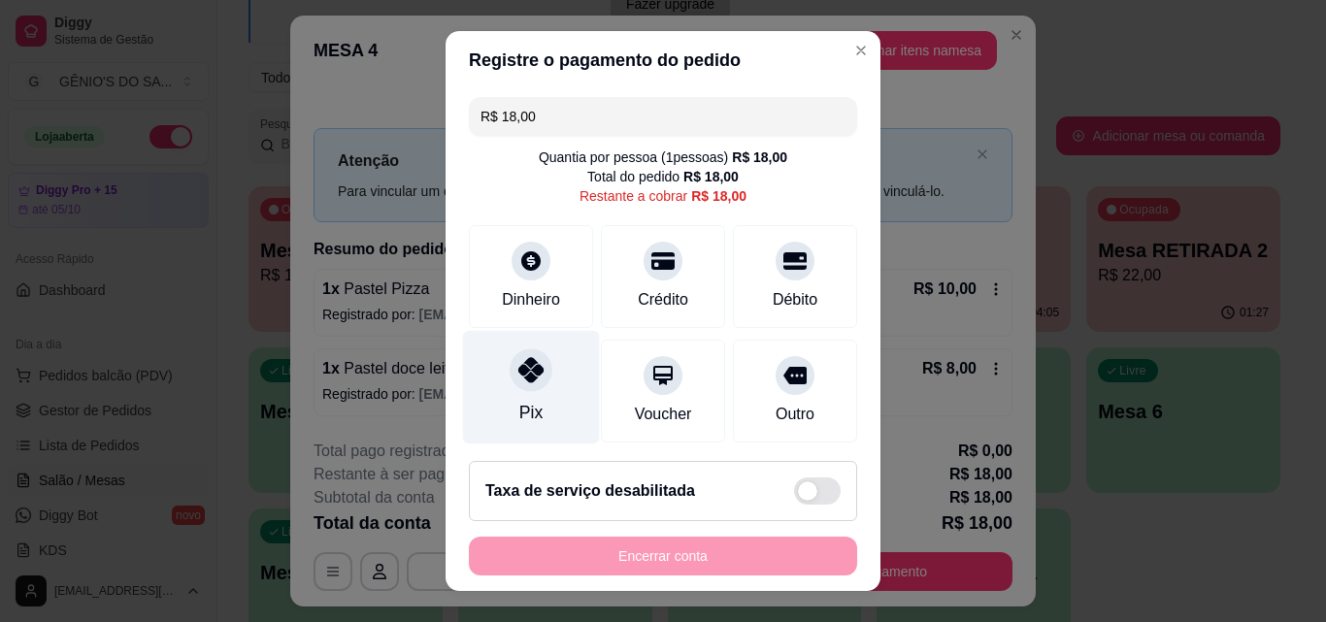
click at [532, 386] on div at bounding box center [530, 369] width 43 height 43
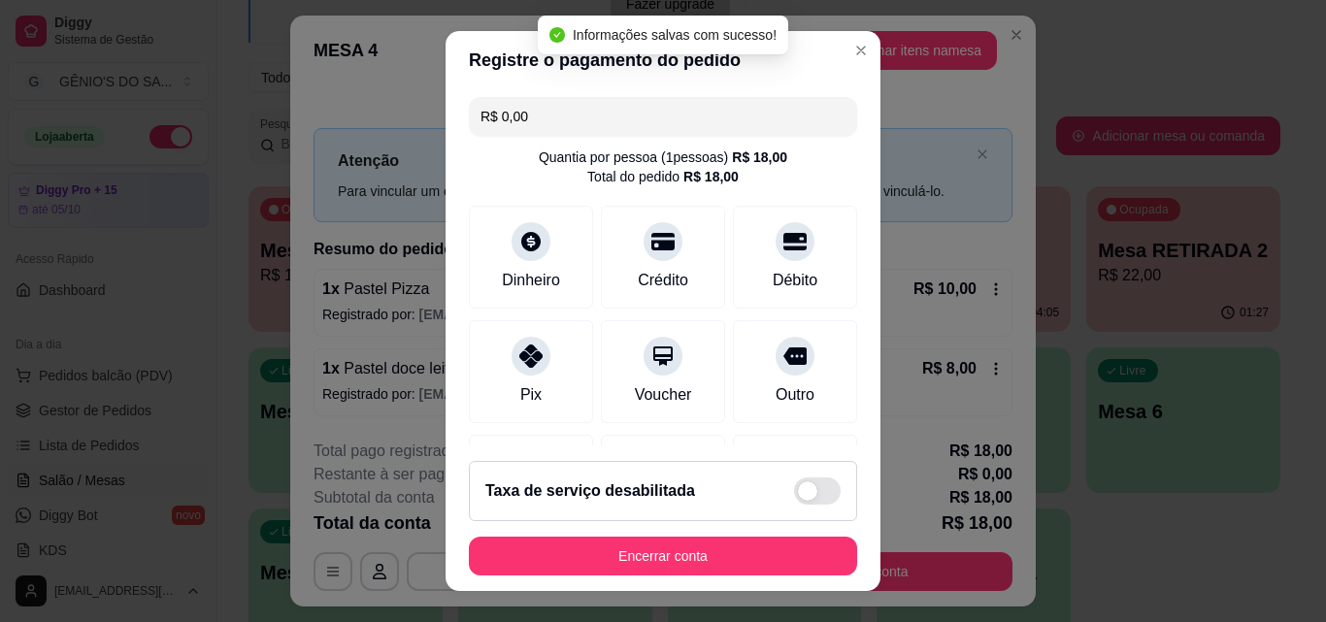
type input "R$ 0,00"
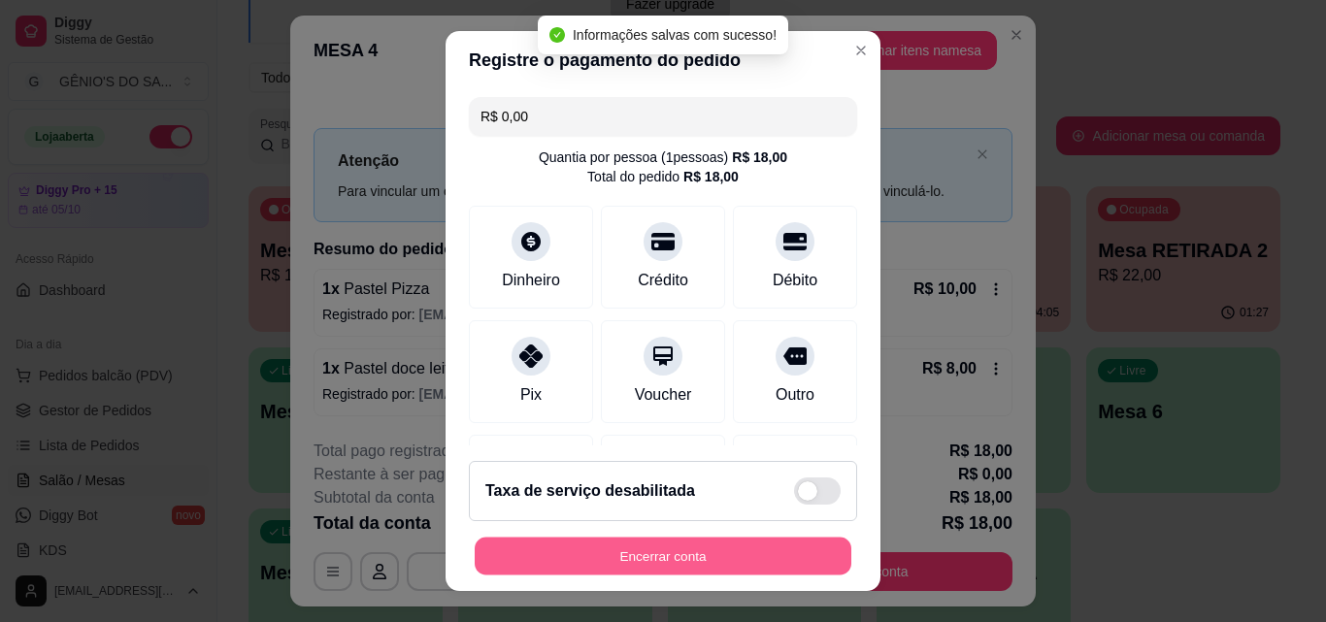
click at [617, 558] on button "Encerrar conta" at bounding box center [663, 557] width 377 height 38
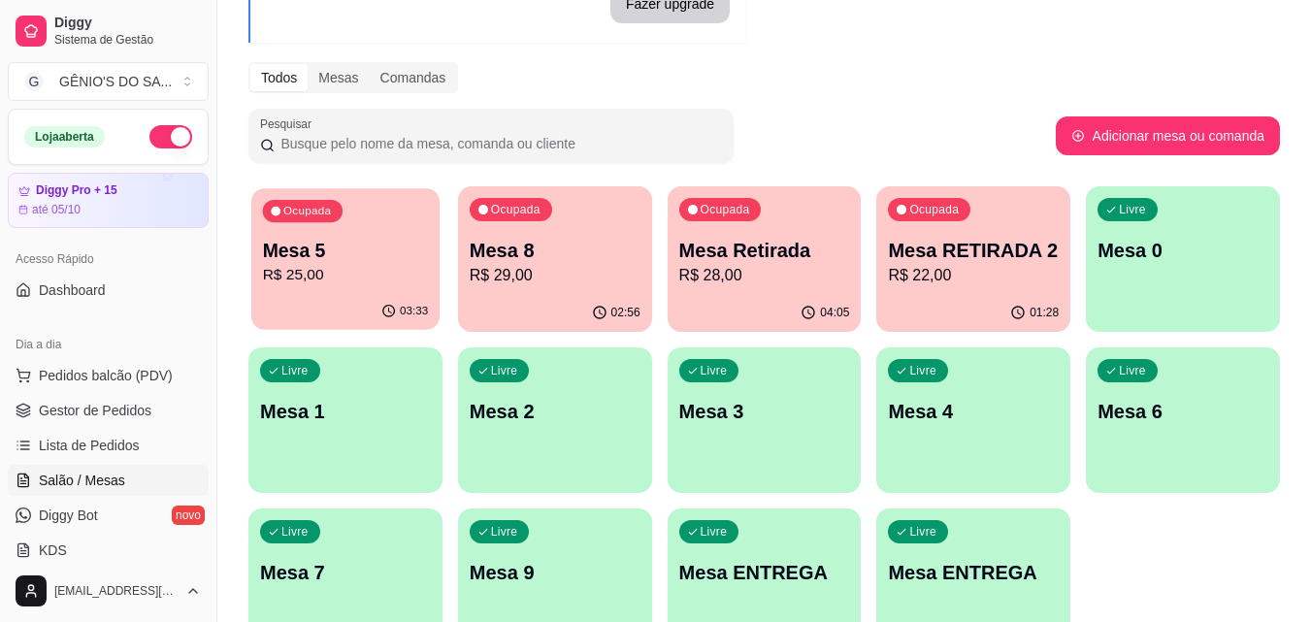
click at [384, 296] on div "03:33" at bounding box center [345, 311] width 188 height 37
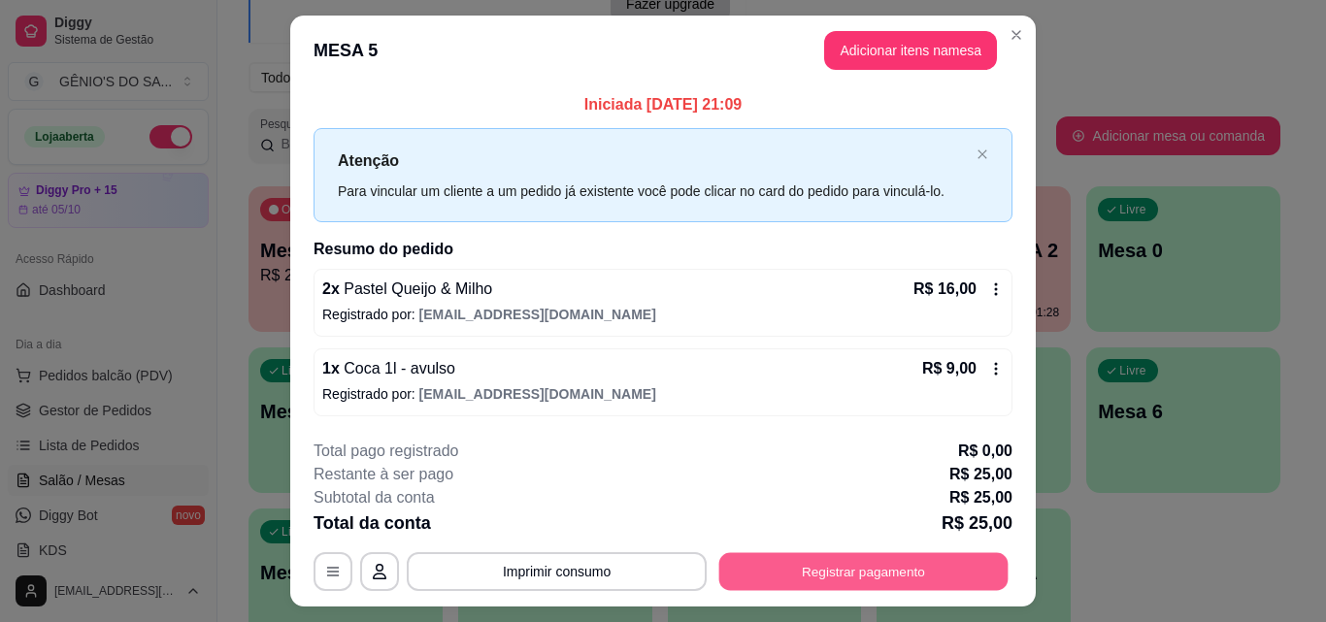
click at [825, 564] on button "Registrar pagamento" at bounding box center [863, 572] width 289 height 38
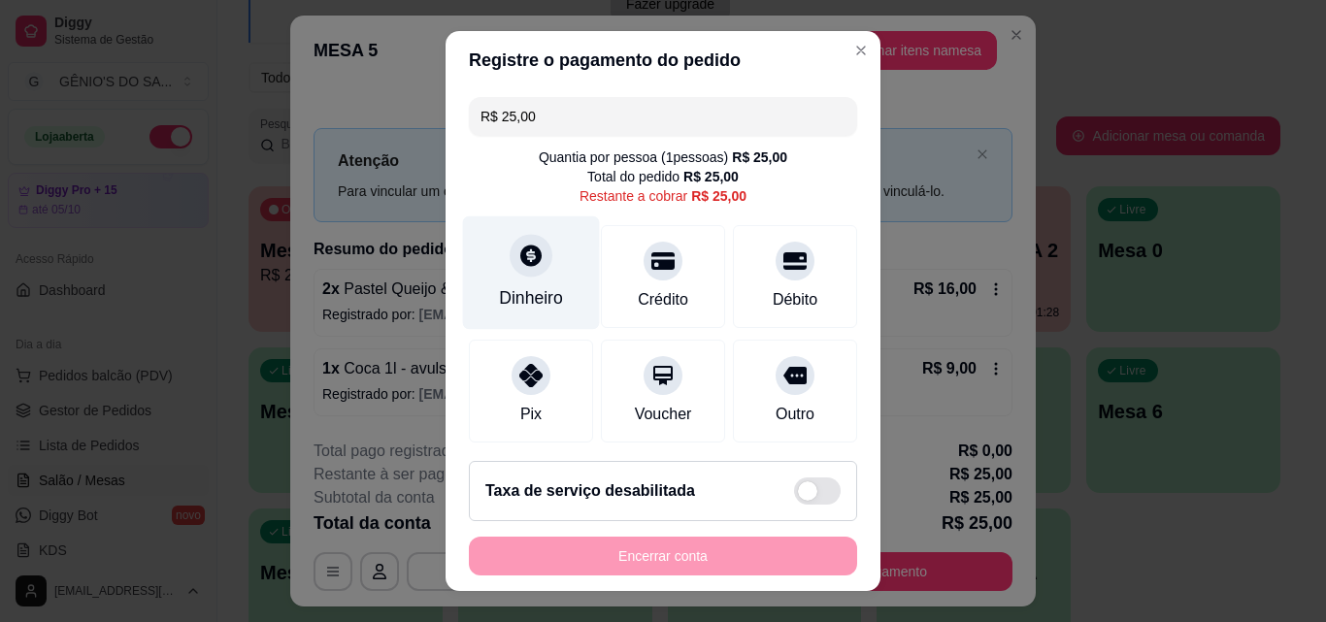
click at [530, 283] on div "Dinheiro" at bounding box center [531, 273] width 137 height 114
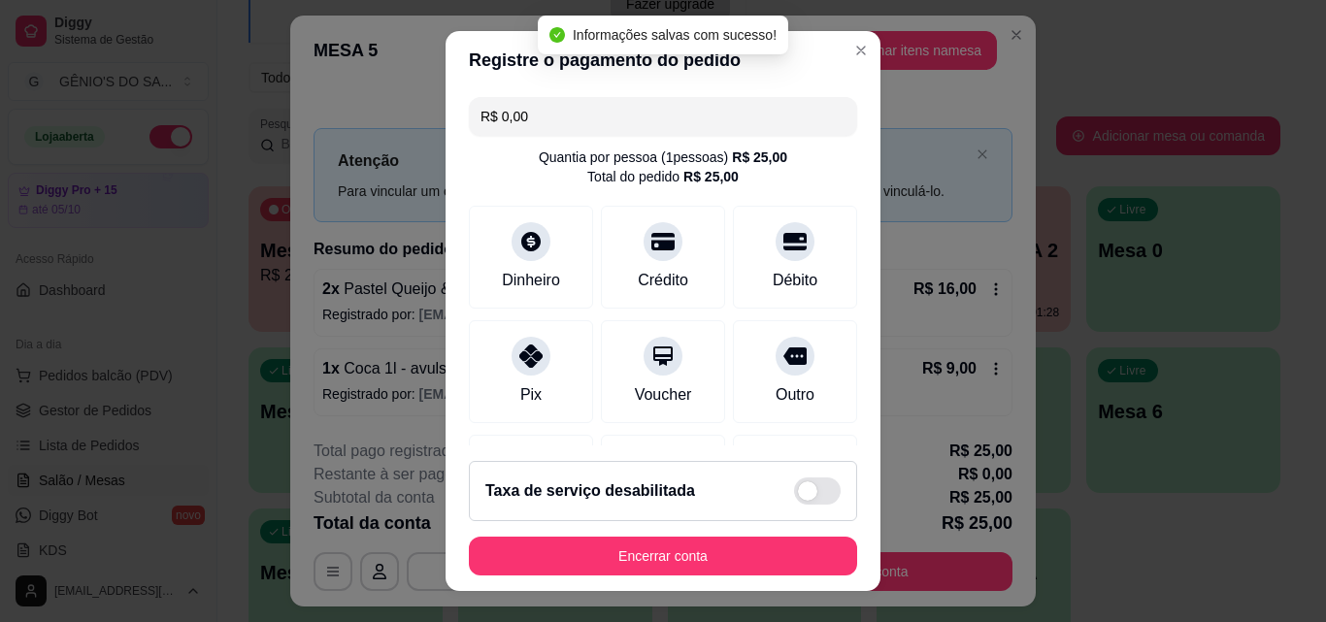
type input "R$ 0,00"
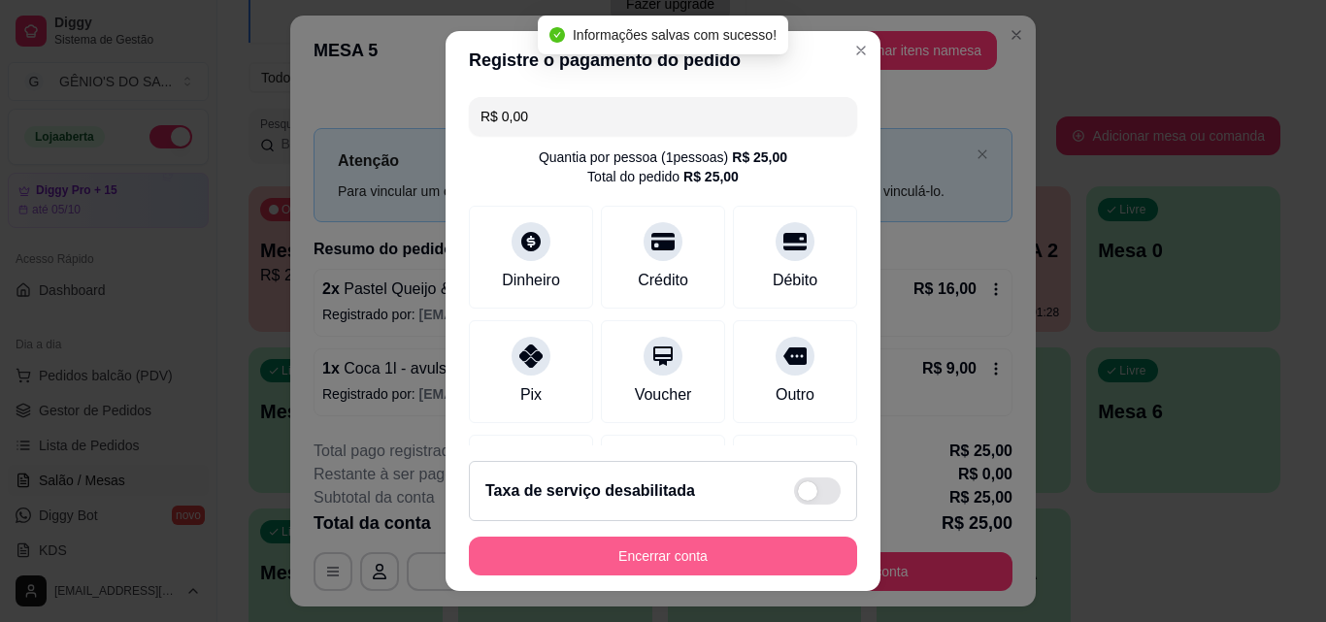
click at [714, 539] on button "Encerrar conta" at bounding box center [663, 556] width 388 height 39
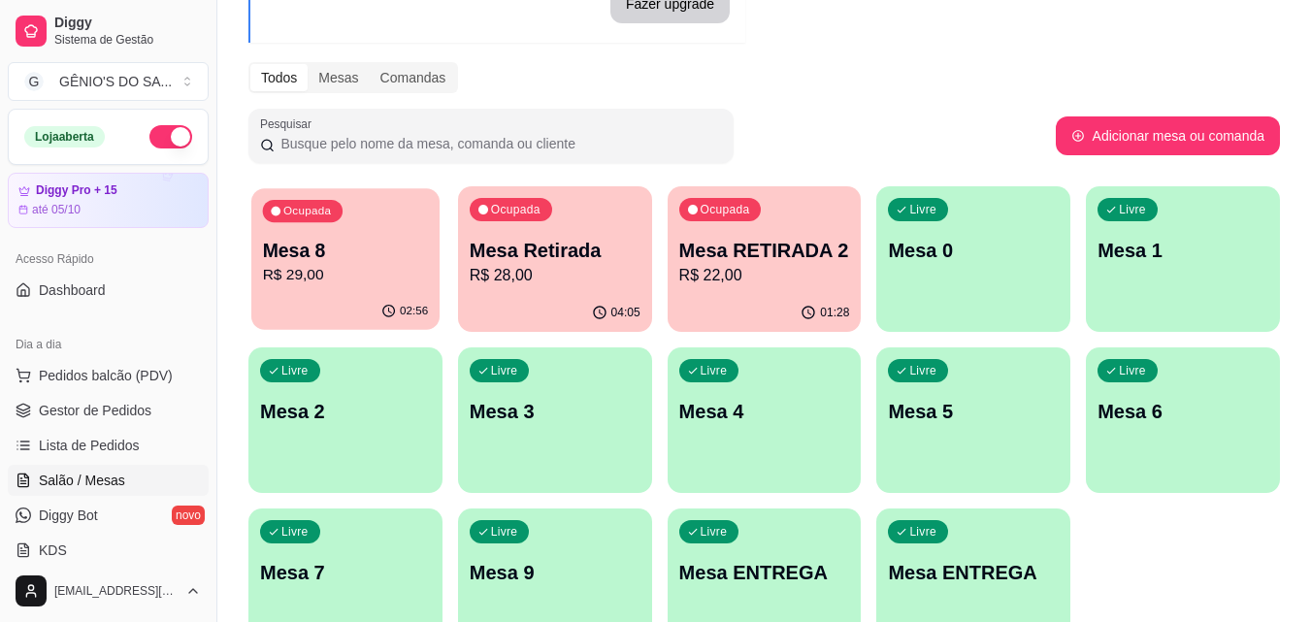
click at [366, 257] on p "Mesa 8" at bounding box center [346, 251] width 166 height 26
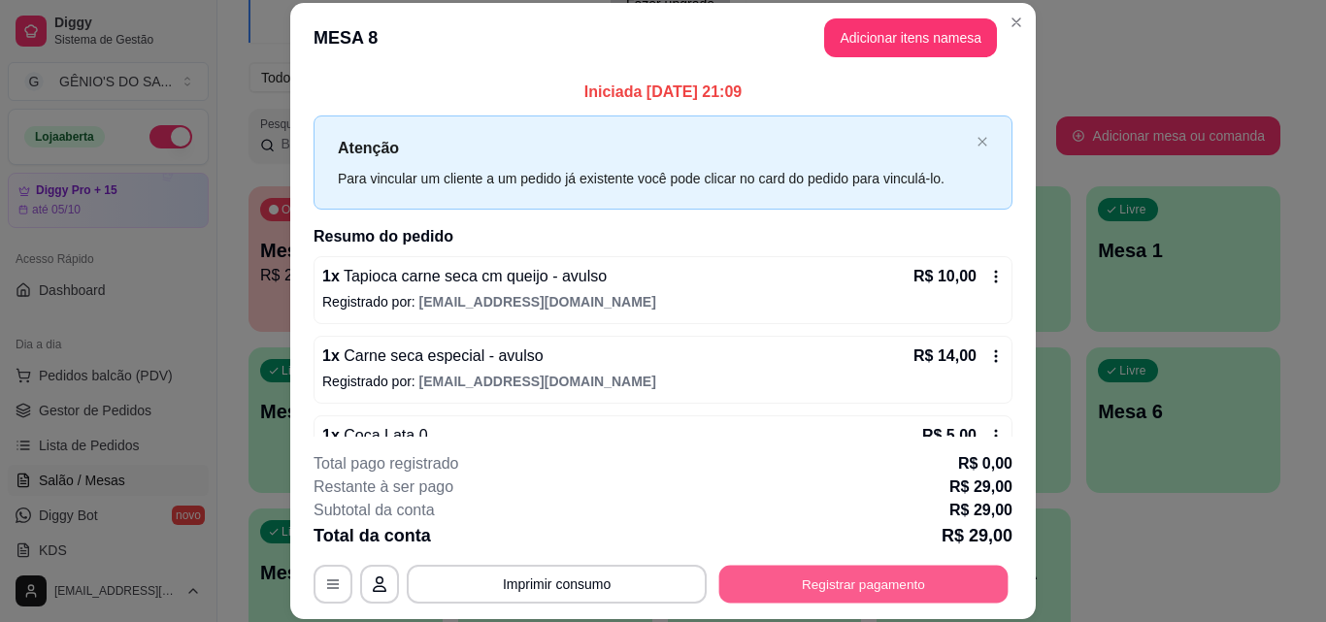
click at [820, 571] on button "Registrar pagamento" at bounding box center [863, 584] width 289 height 38
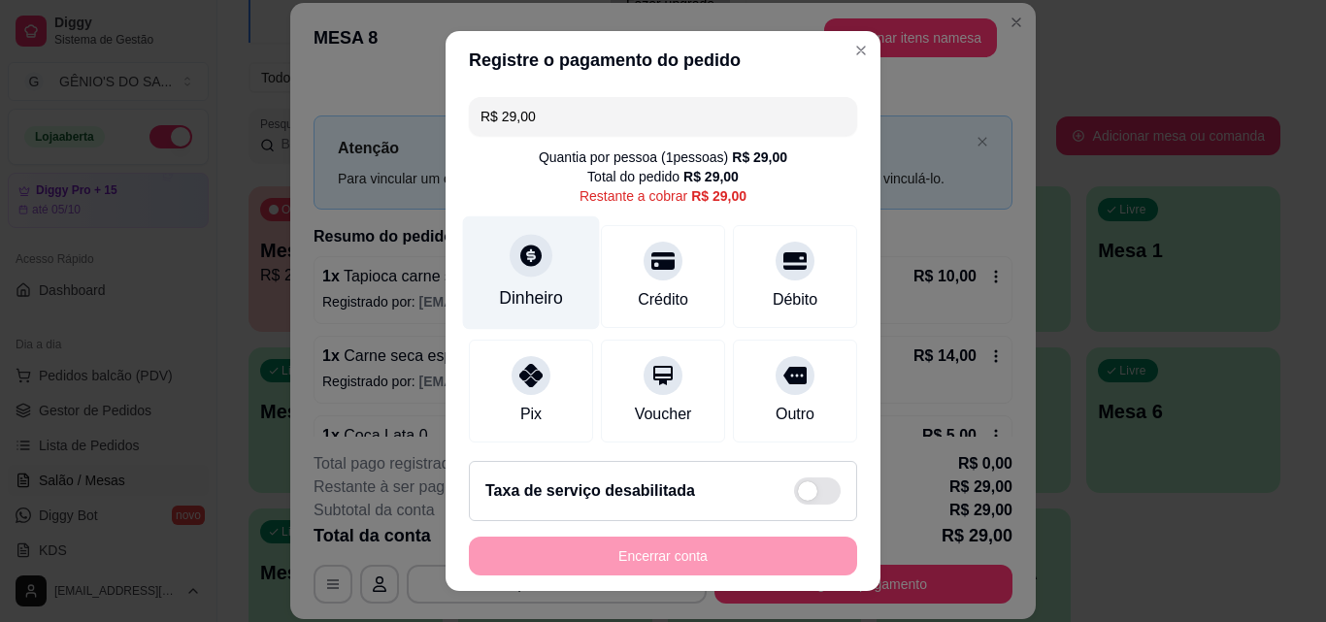
click at [520, 282] on div "Dinheiro" at bounding box center [531, 273] width 137 height 114
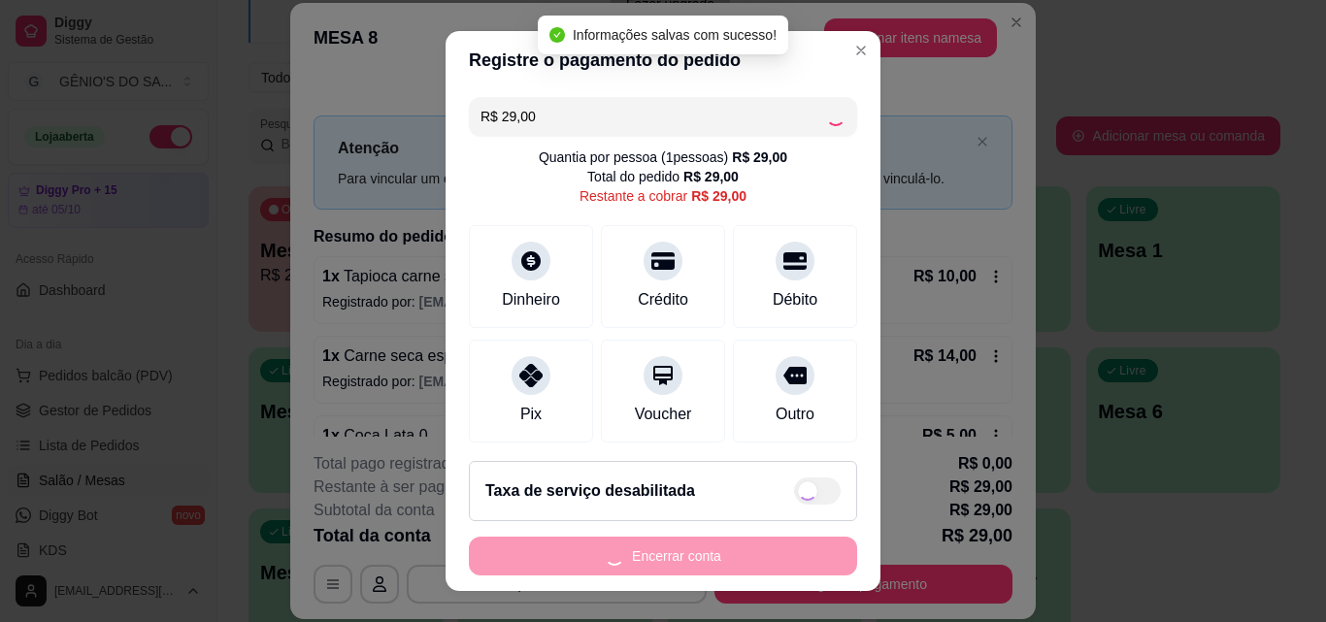
type input "R$ 0,00"
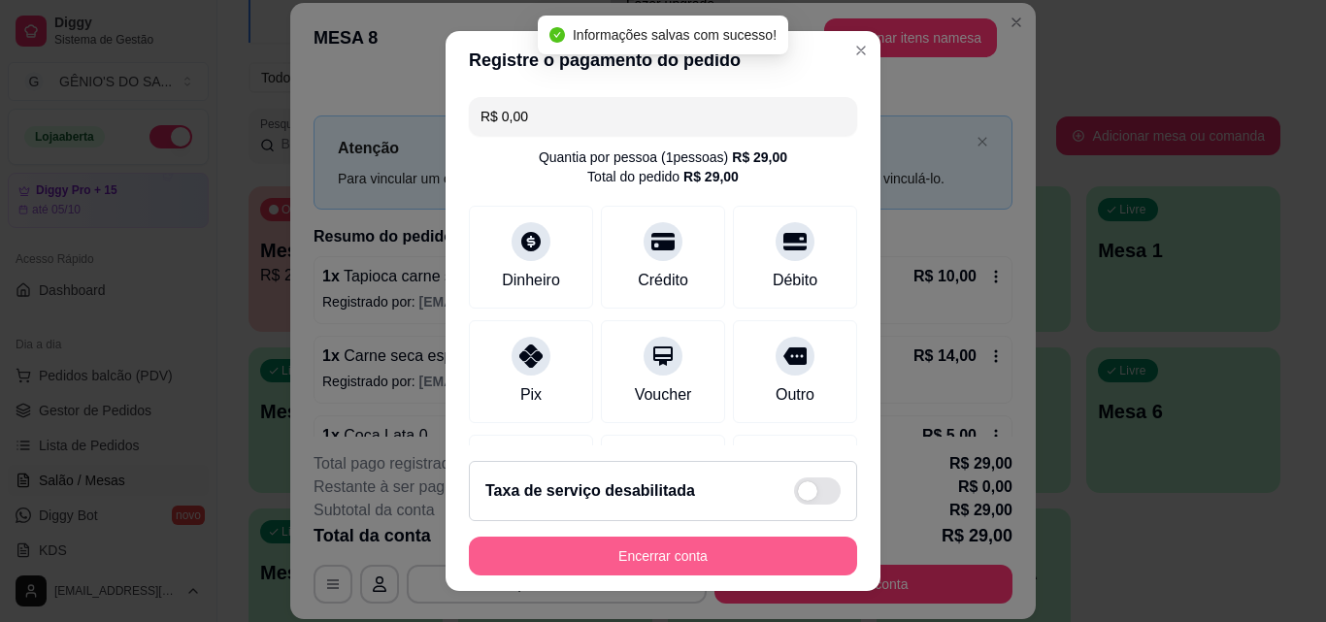
click at [706, 556] on button "Encerrar conta" at bounding box center [663, 556] width 388 height 39
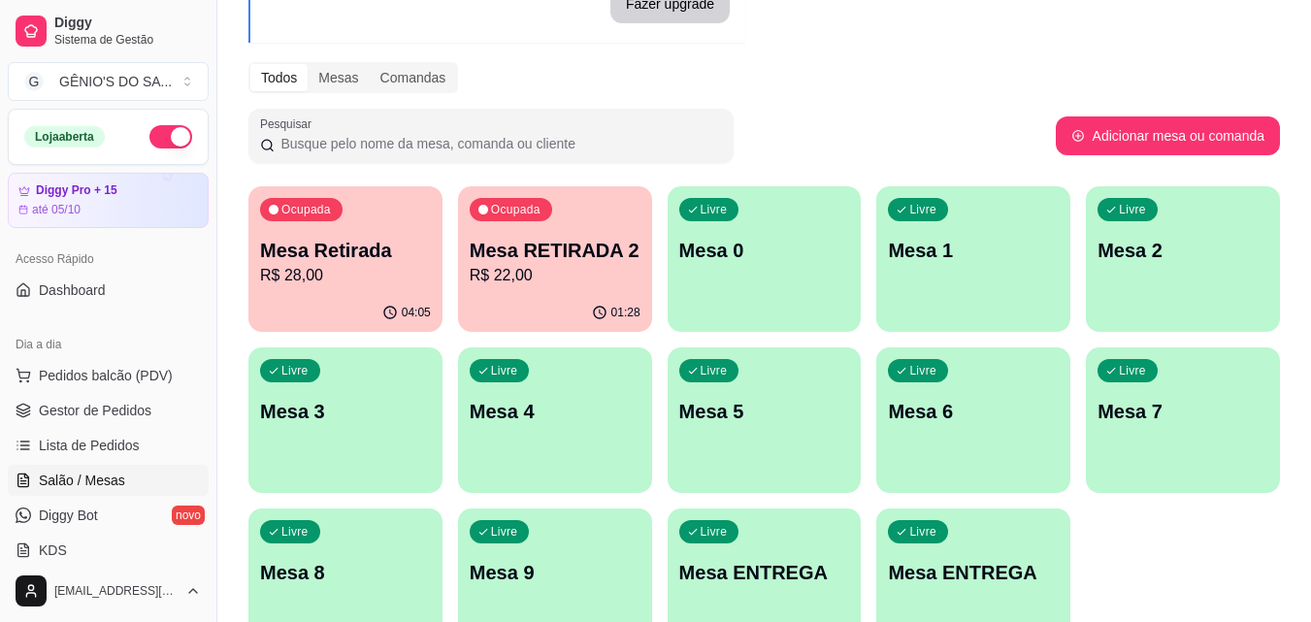
click at [326, 275] on p "R$ 28,00" at bounding box center [345, 275] width 171 height 23
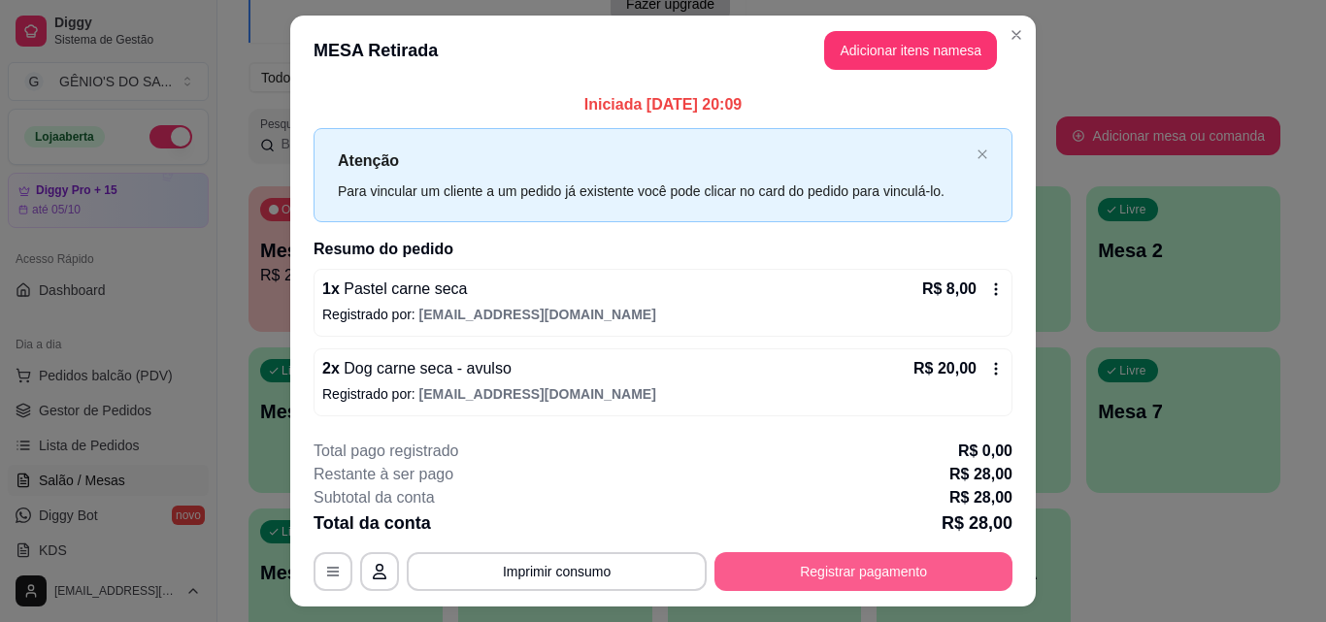
click at [842, 570] on button "Registrar pagamento" at bounding box center [863, 571] width 298 height 39
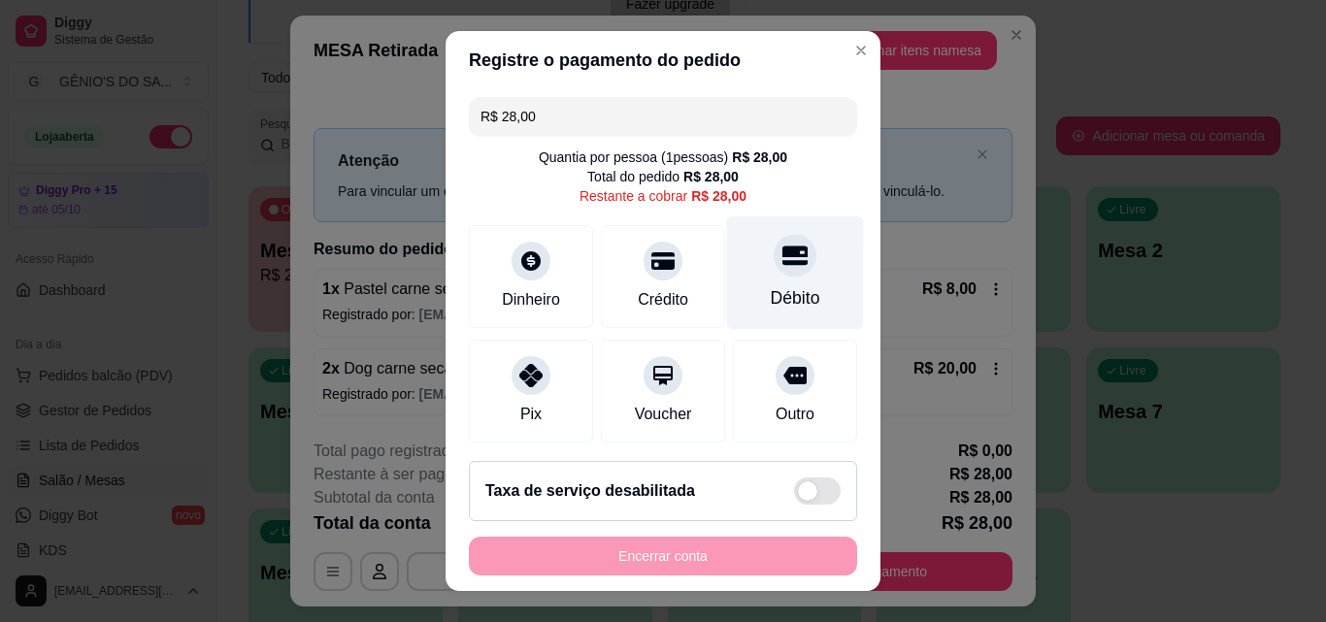
click at [775, 279] on div "Débito" at bounding box center [795, 273] width 137 height 114
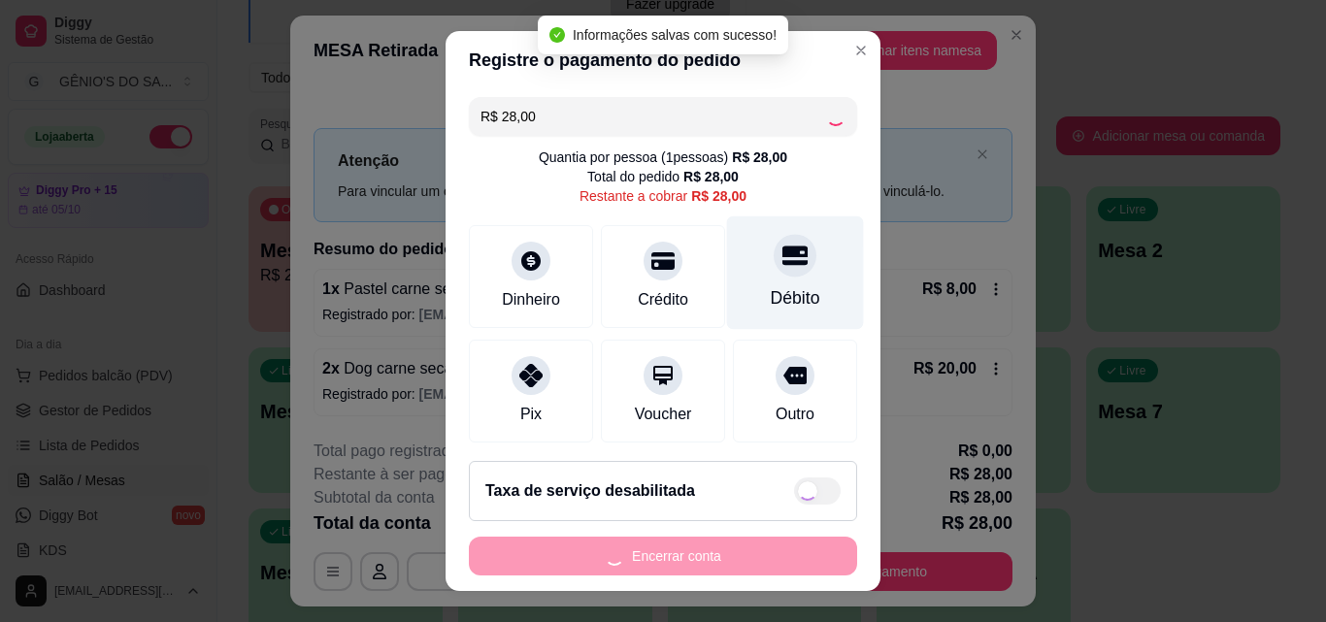
type input "R$ 0,00"
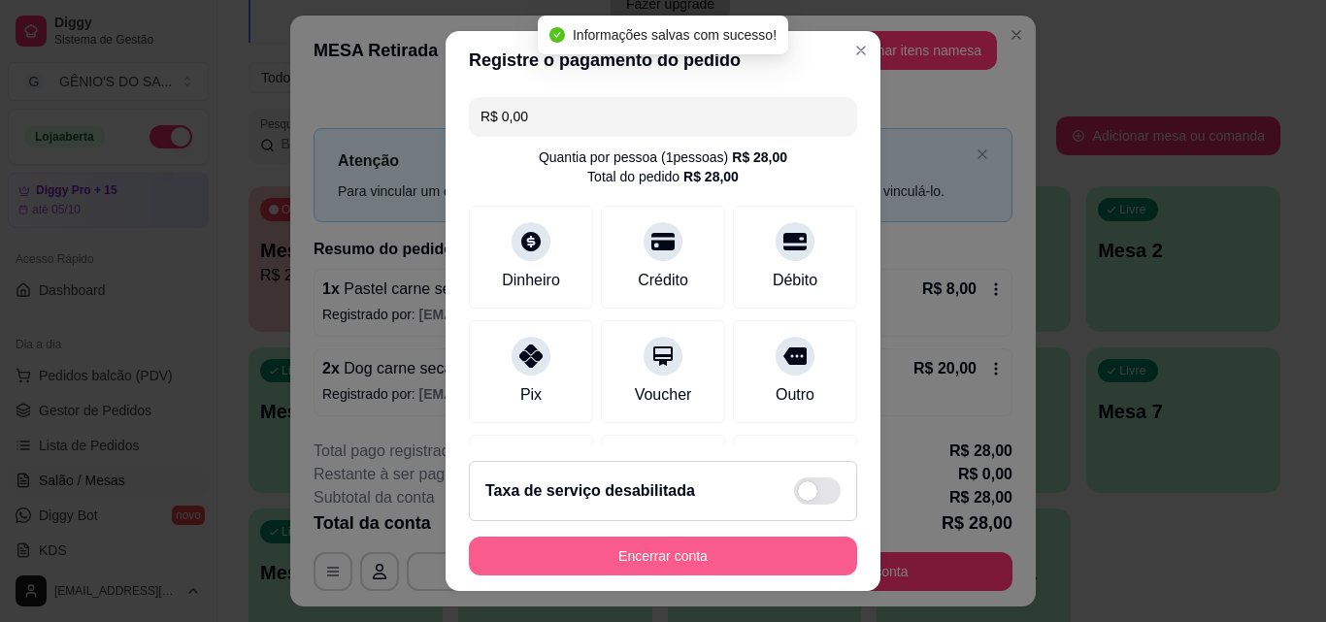
click at [682, 554] on button "Encerrar conta" at bounding box center [663, 556] width 388 height 39
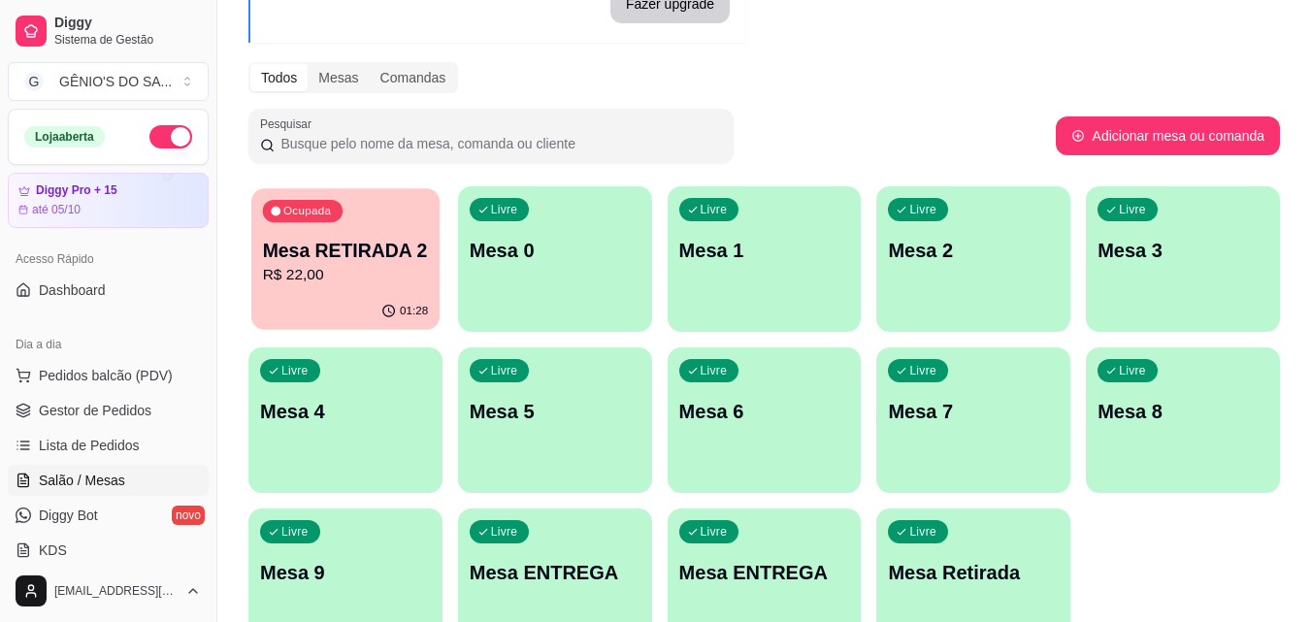
click at [352, 286] on p "R$ 22,00" at bounding box center [346, 275] width 166 height 22
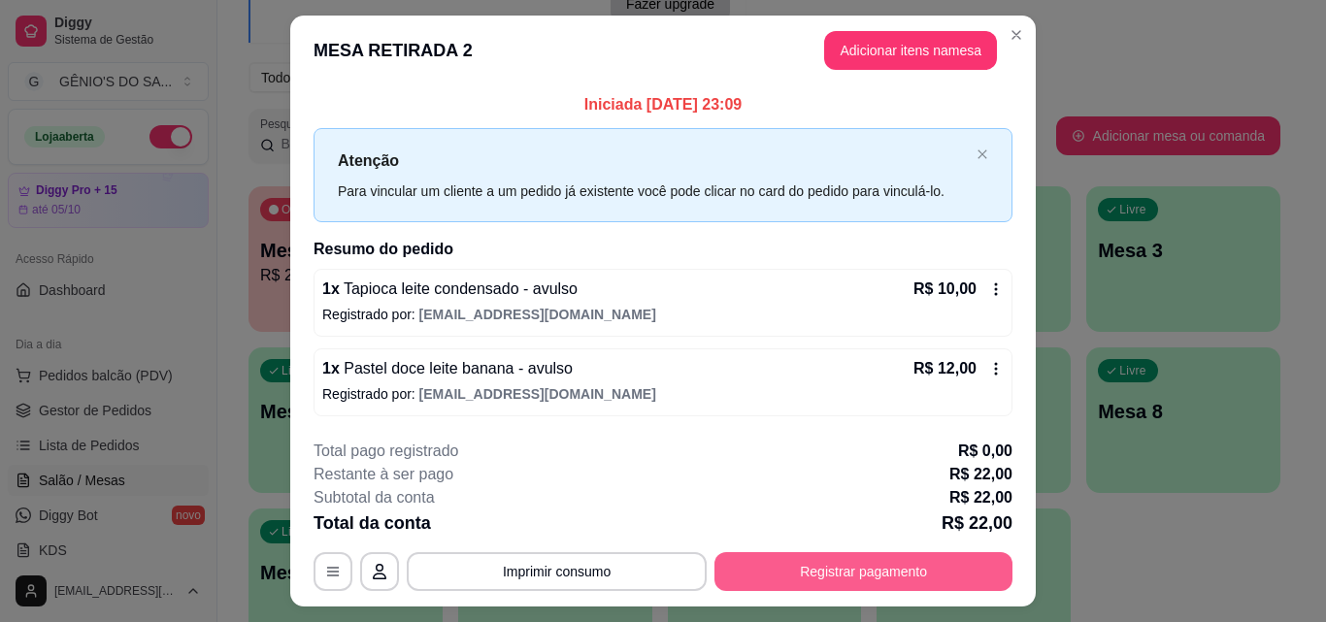
click at [809, 577] on button "Registrar pagamento" at bounding box center [863, 571] width 298 height 39
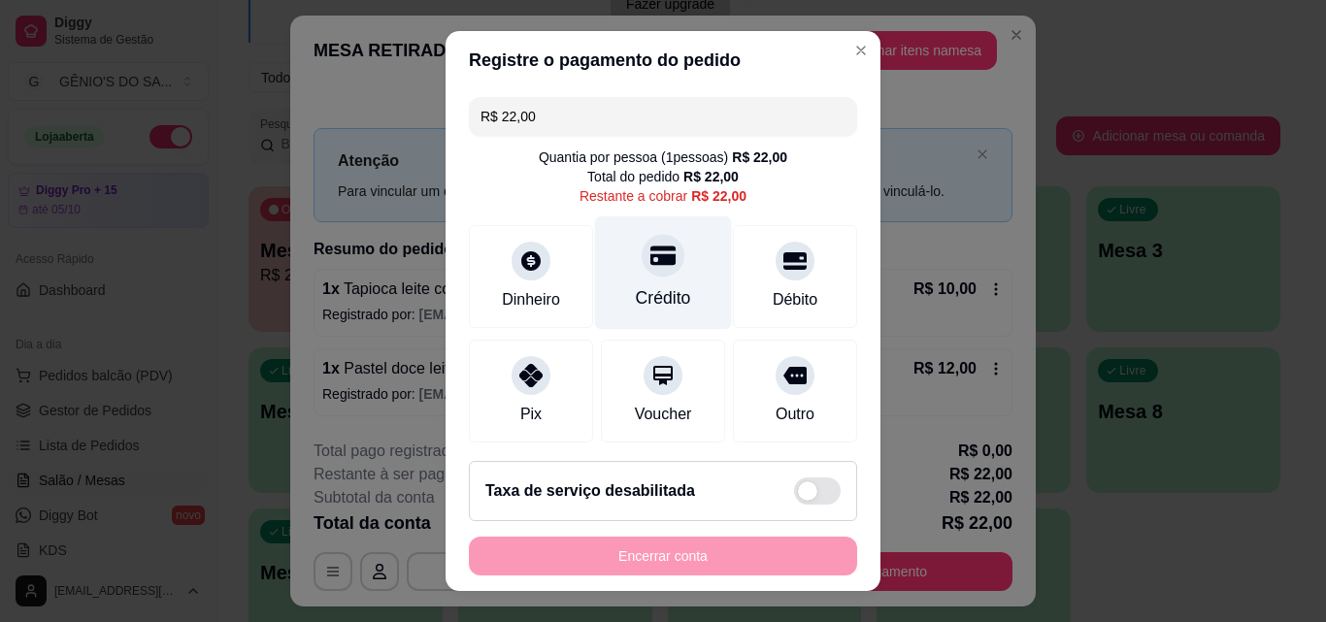
click at [640, 289] on div "Crédito" at bounding box center [663, 297] width 55 height 25
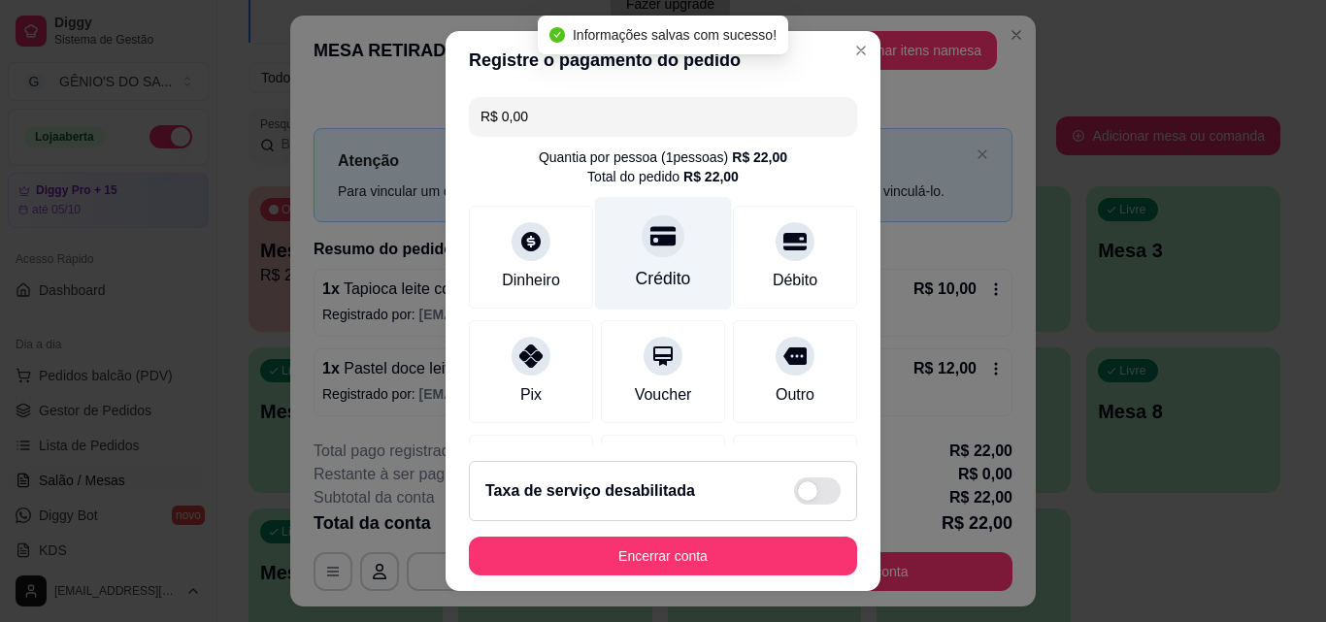
type input "R$ 0,00"
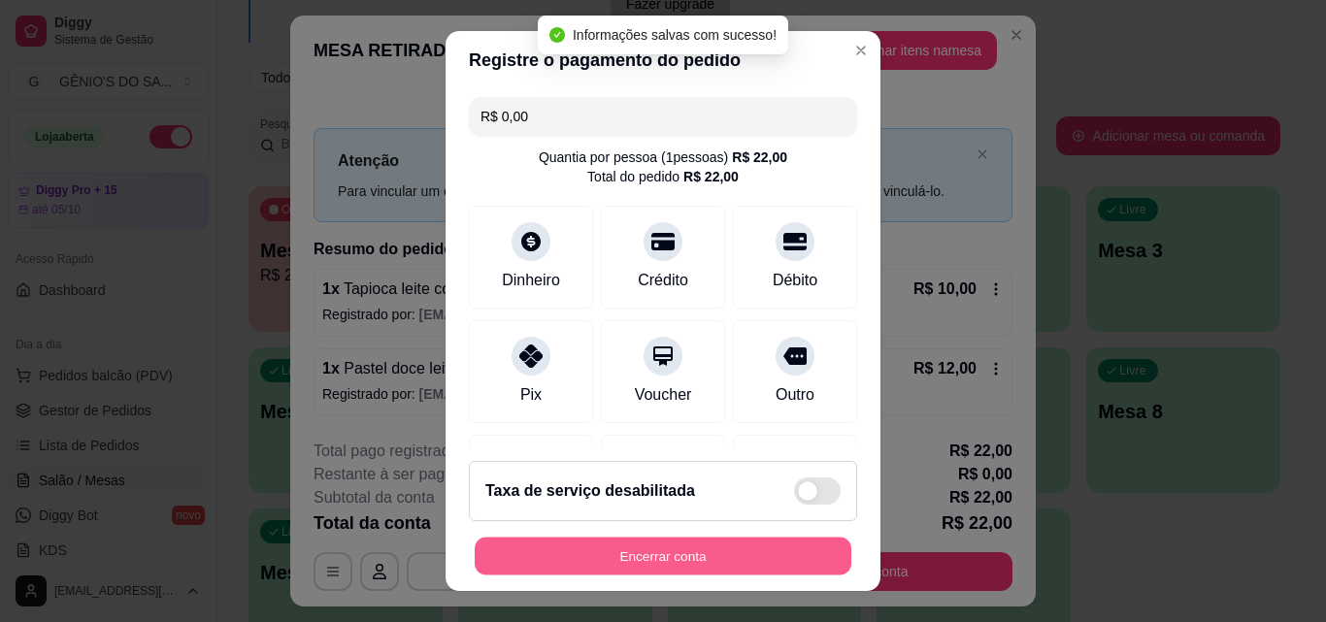
click at [671, 567] on button "Encerrar conta" at bounding box center [663, 557] width 377 height 38
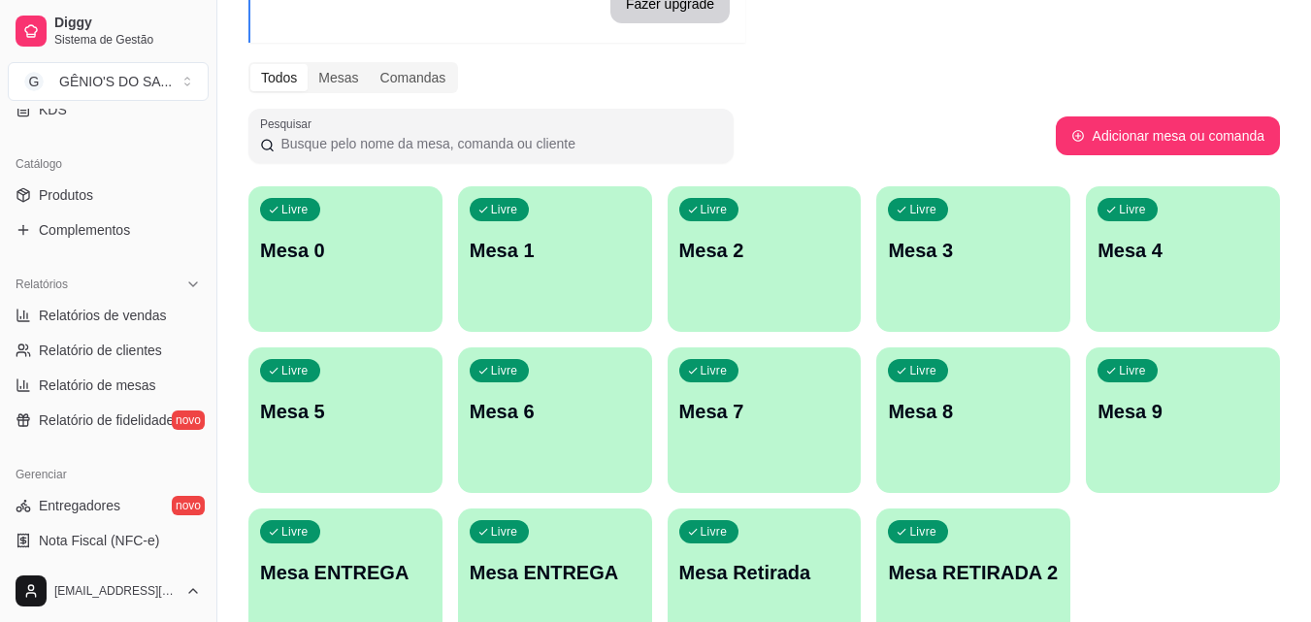
scroll to position [485, 0]
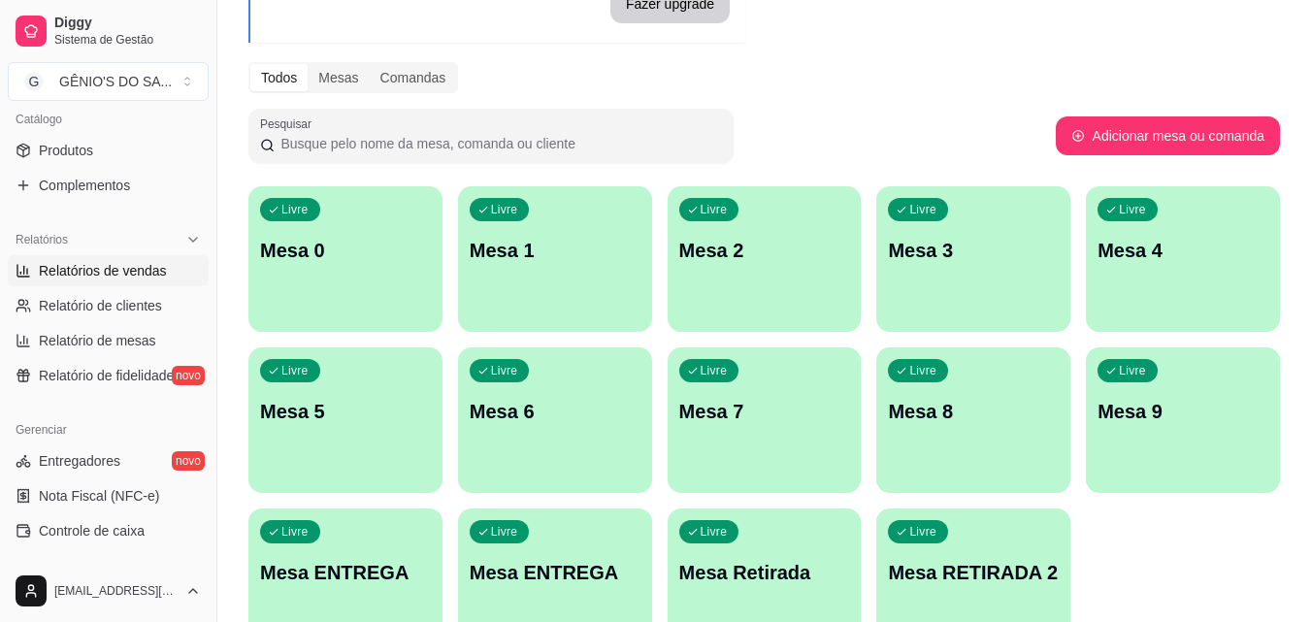
click at [106, 265] on span "Relatórios de vendas" at bounding box center [103, 270] width 128 height 19
select select "ALL"
select select "0"
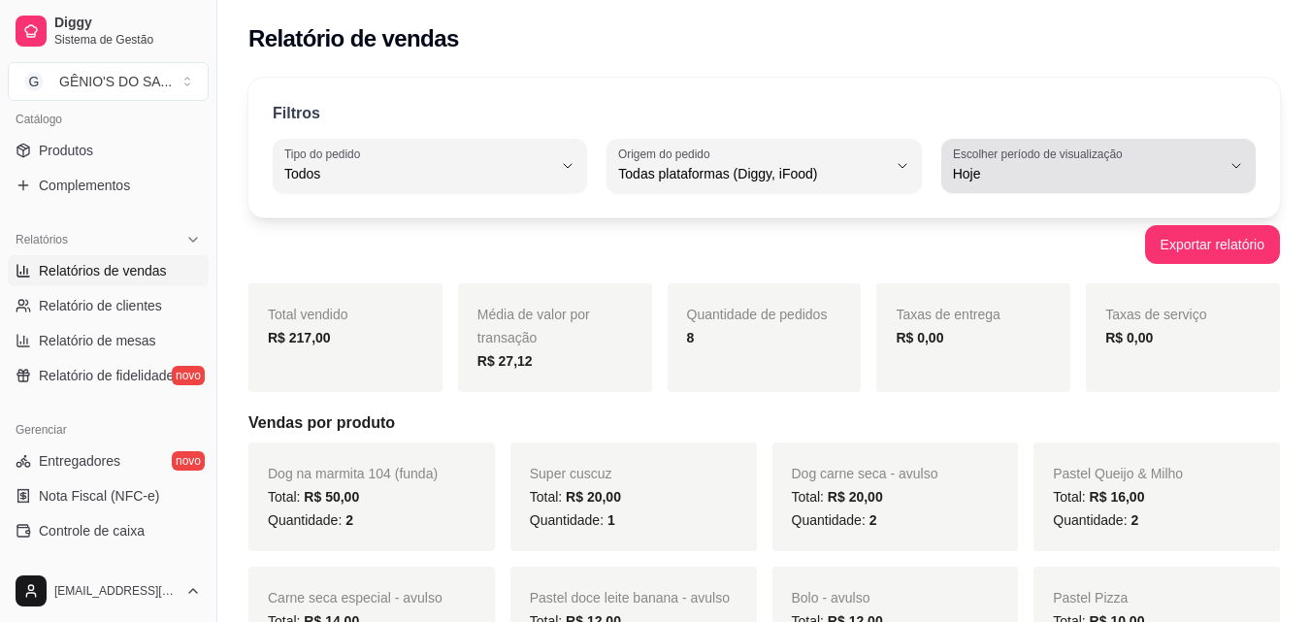
click at [1017, 178] on span "Hoje" at bounding box center [1087, 173] width 268 height 19
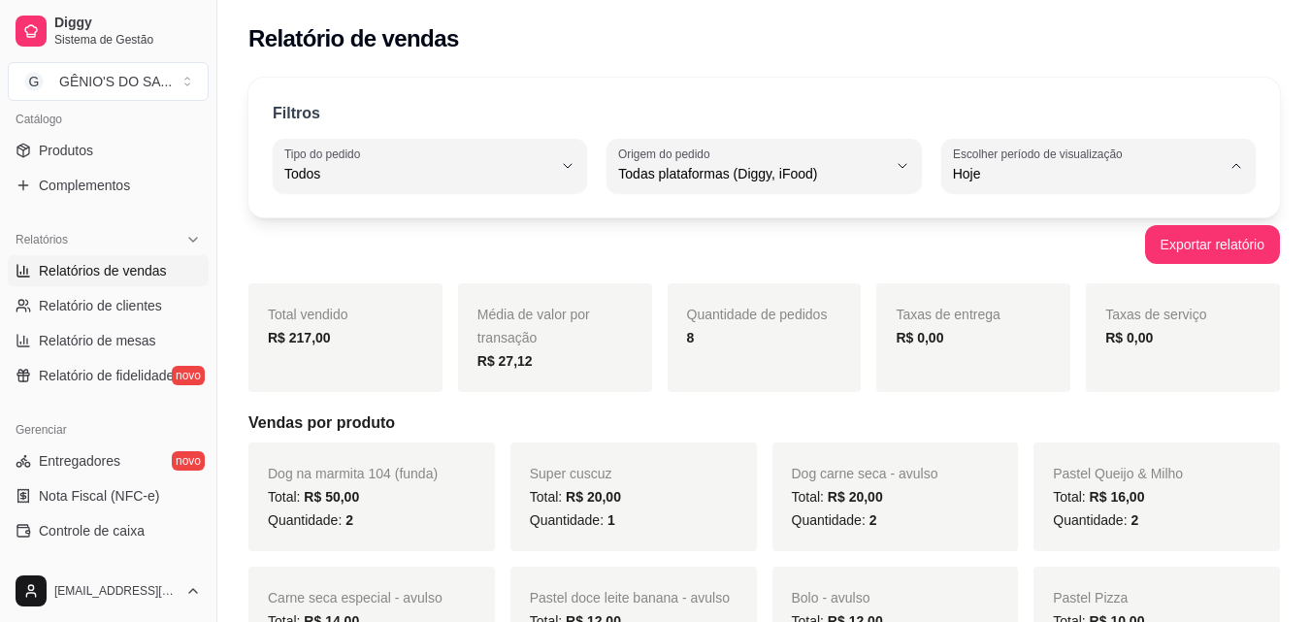
click at [997, 416] on span "Customizado" at bounding box center [1088, 410] width 253 height 18
type input "-1"
select select "-1"
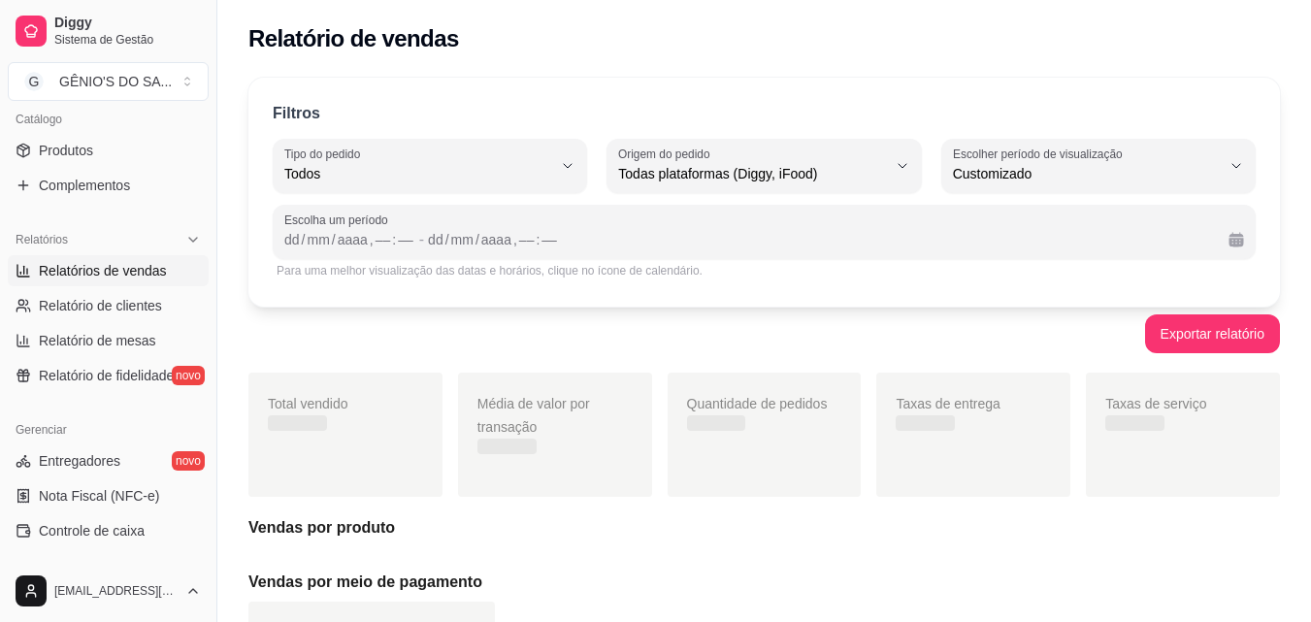
scroll to position [18, 0]
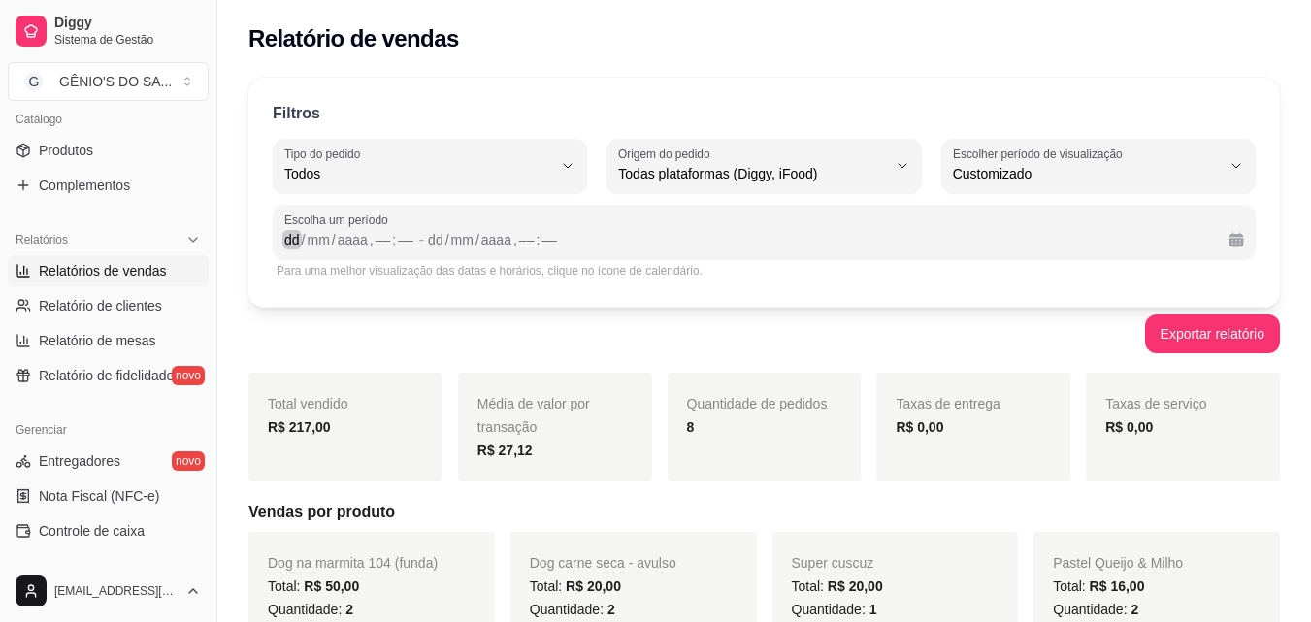
click at [286, 247] on div "dd" at bounding box center [291, 239] width 19 height 19
click at [534, 244] on div "09" at bounding box center [526, 239] width 19 height 19
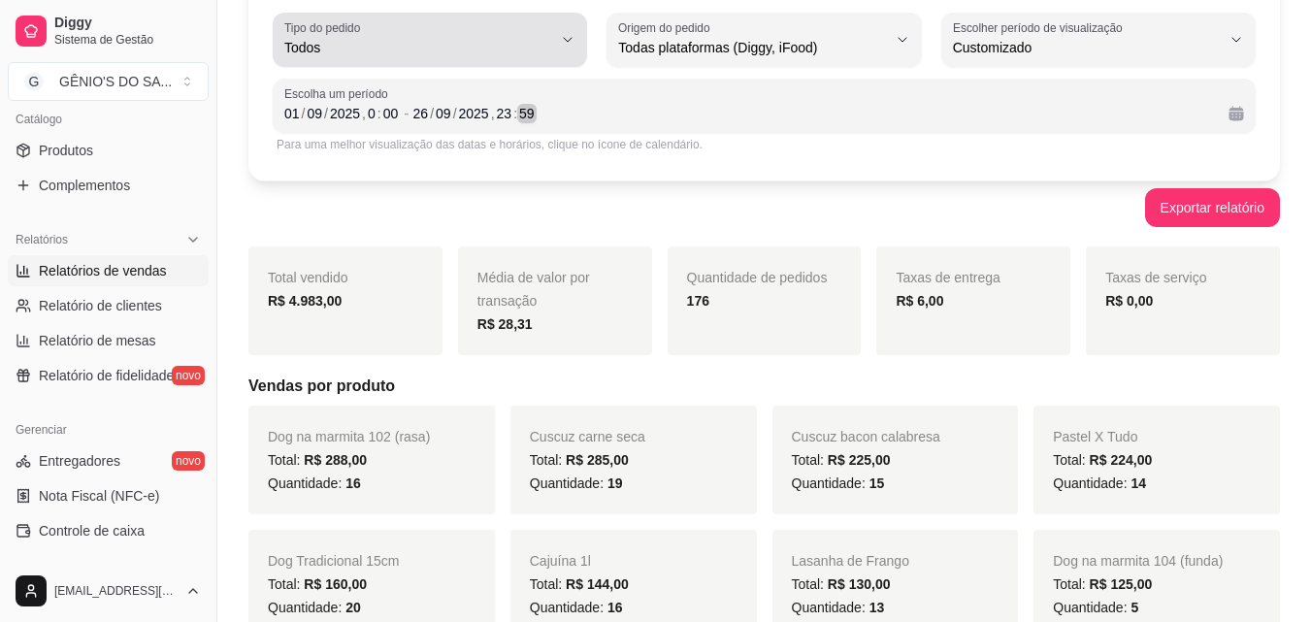
scroll to position [0, 0]
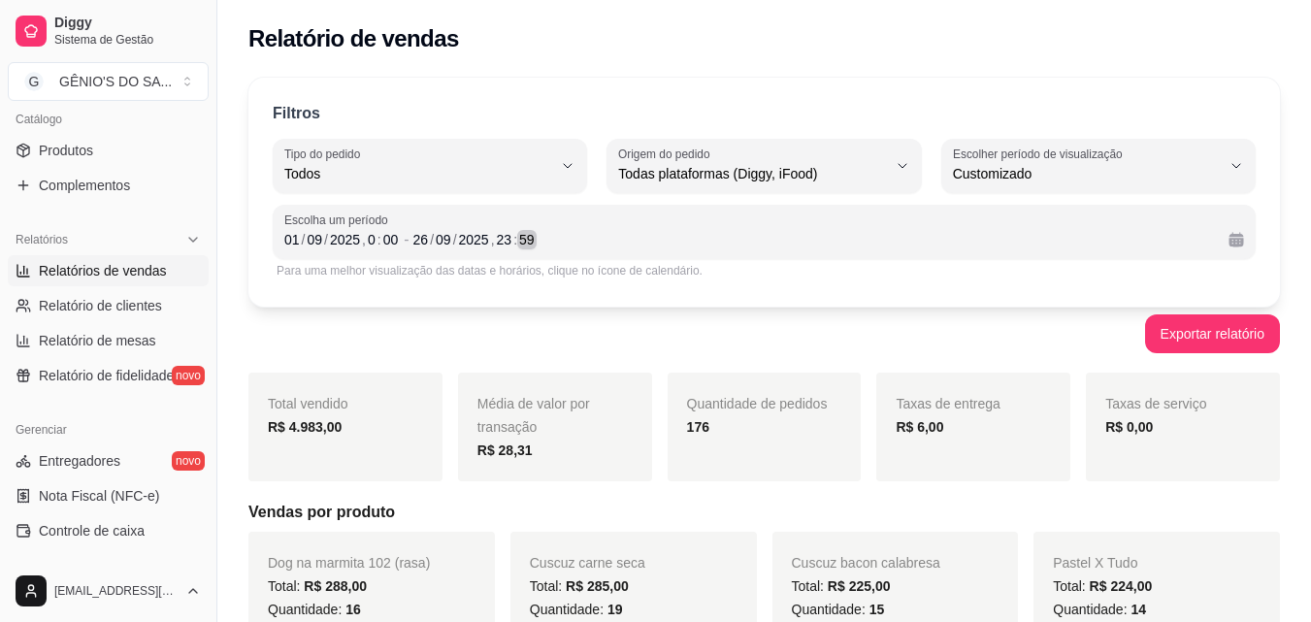
click at [552, 231] on div "[DATE] 23 : 59" at bounding box center [813, 239] width 800 height 23
